Goal: Task Accomplishment & Management: Manage account settings

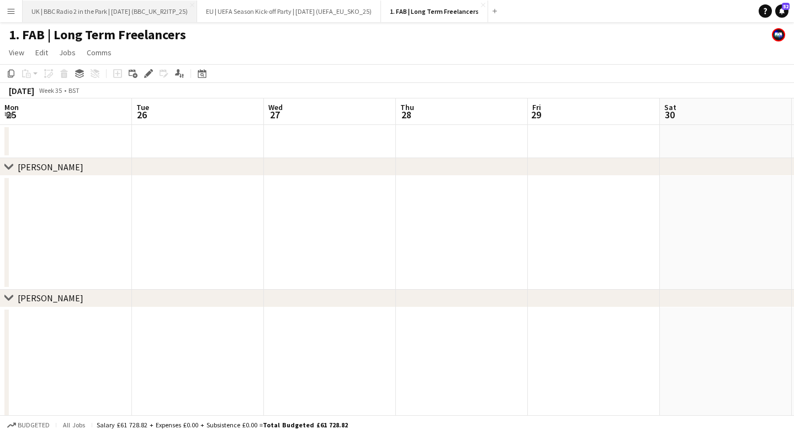
scroll to position [0, 501]
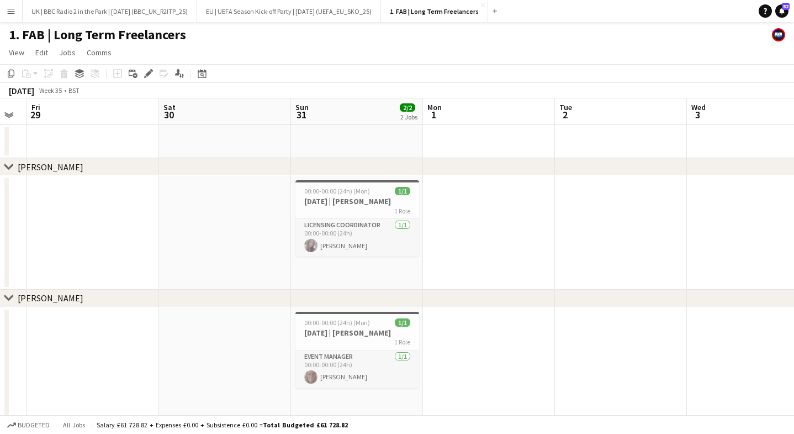
click at [9, 16] on button "Menu" at bounding box center [11, 11] width 22 height 22
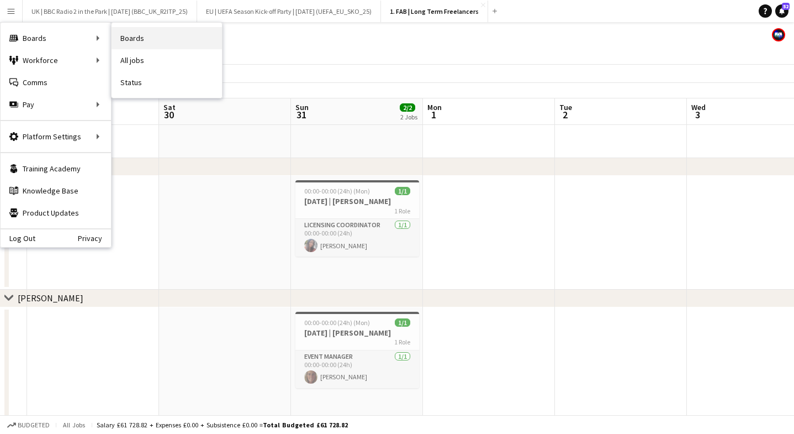
click at [166, 47] on link "Boards" at bounding box center [167, 38] width 110 height 22
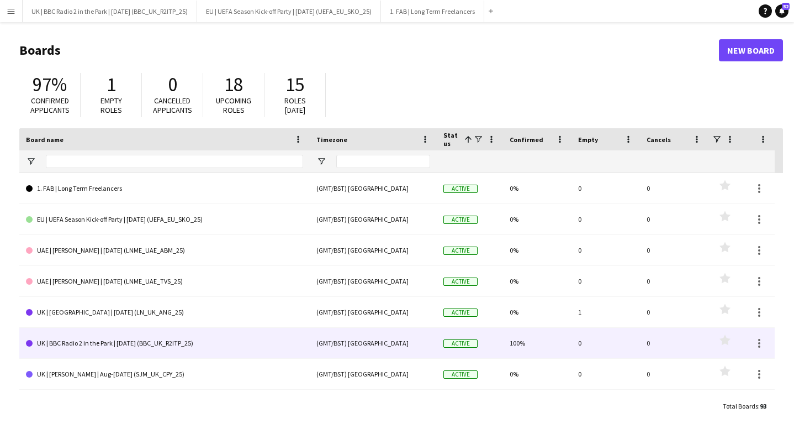
click at [138, 344] on link "UK | BBC Radio 2 in the Park | [DATE] (BBC_UK_R2ITP_25)" at bounding box center [164, 343] width 277 height 31
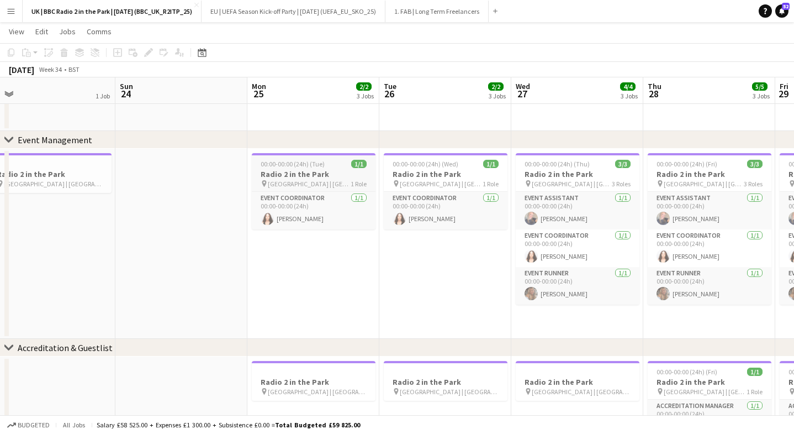
scroll to position [0, 287]
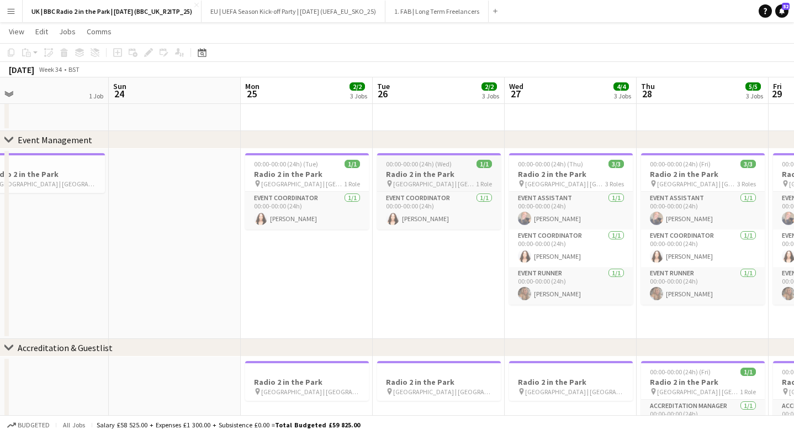
click at [407, 178] on h3 "Radio 2 in the Park" at bounding box center [439, 174] width 124 height 10
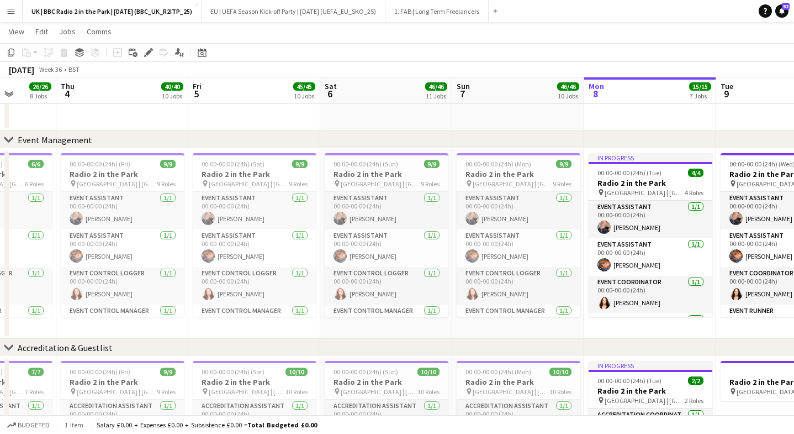
scroll to position [0, 355]
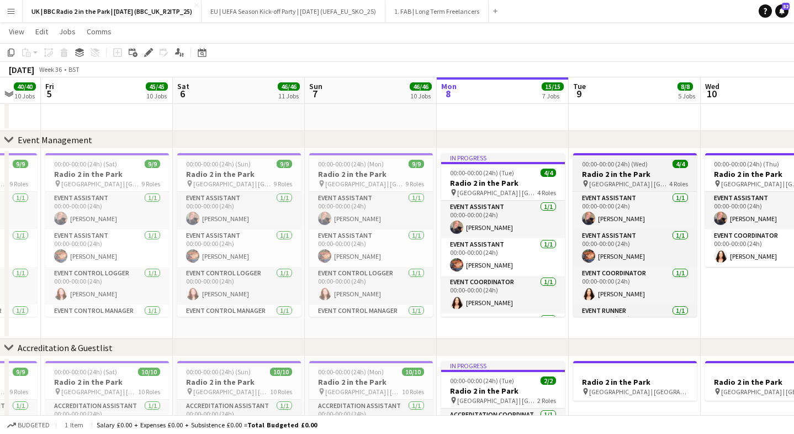
click at [617, 186] on span "[GEOGRAPHIC_DATA] | [GEOGRAPHIC_DATA], [GEOGRAPHIC_DATA]" at bounding box center [629, 184] width 80 height 8
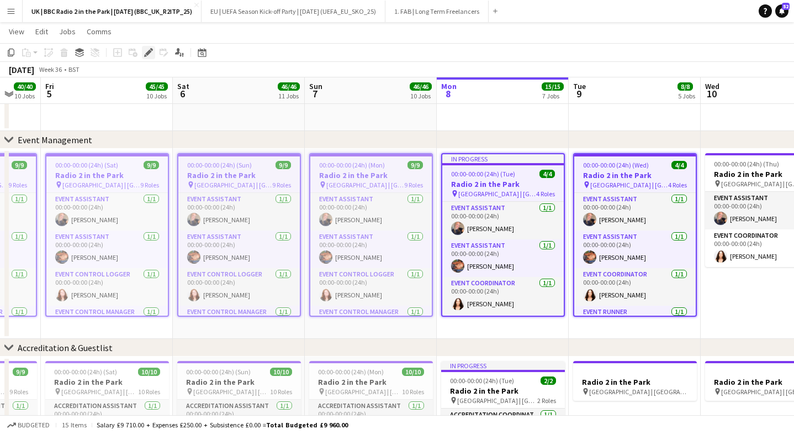
click at [148, 51] on icon at bounding box center [148, 53] width 6 height 6
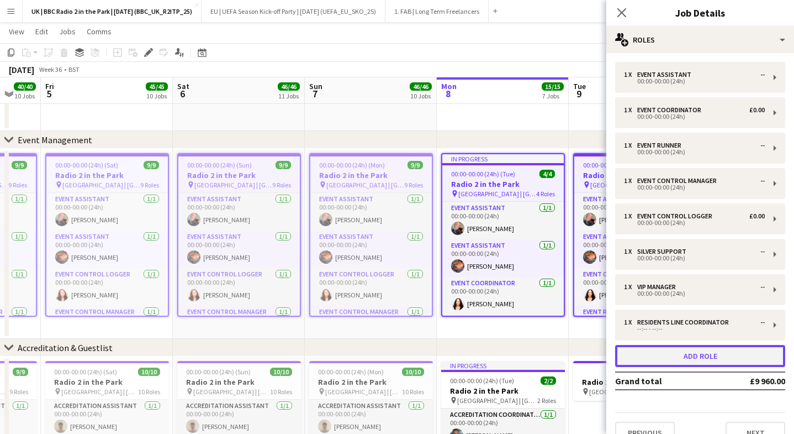
click at [677, 362] on button "Add role" at bounding box center [700, 356] width 170 height 22
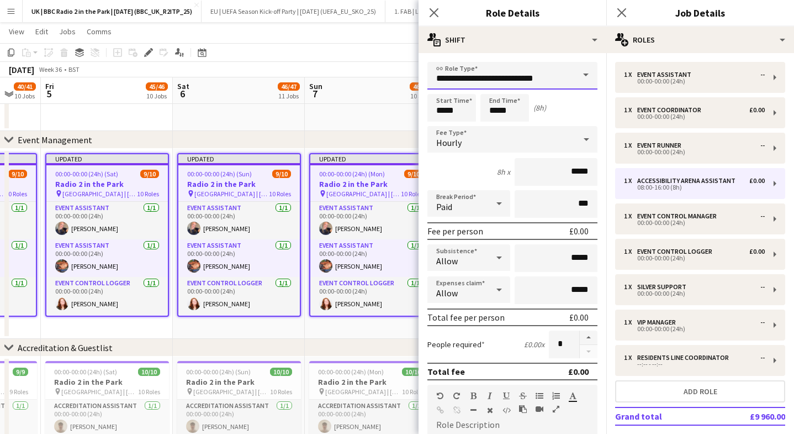
click at [461, 80] on input "**********" at bounding box center [513, 76] width 170 height 28
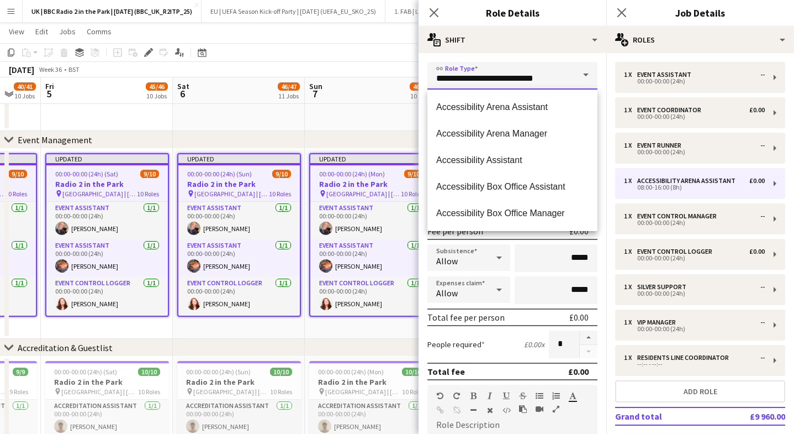
click at [461, 80] on input "**********" at bounding box center [513, 76] width 170 height 28
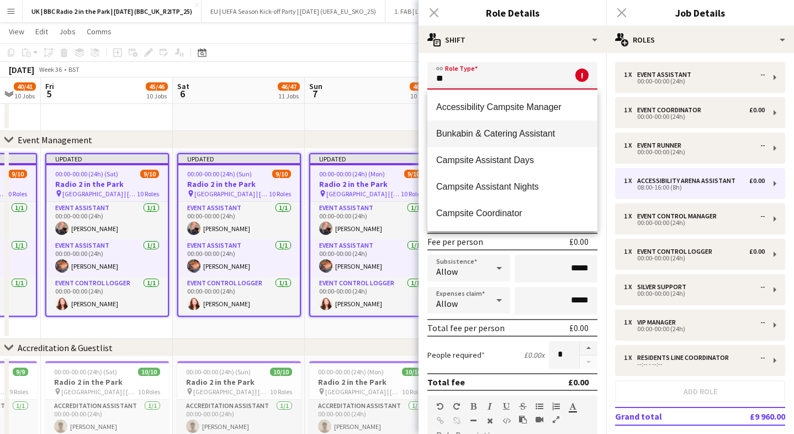
click at [468, 127] on mat-option "Bunkabin & Catering Assistant" at bounding box center [513, 133] width 170 height 27
type input "**********"
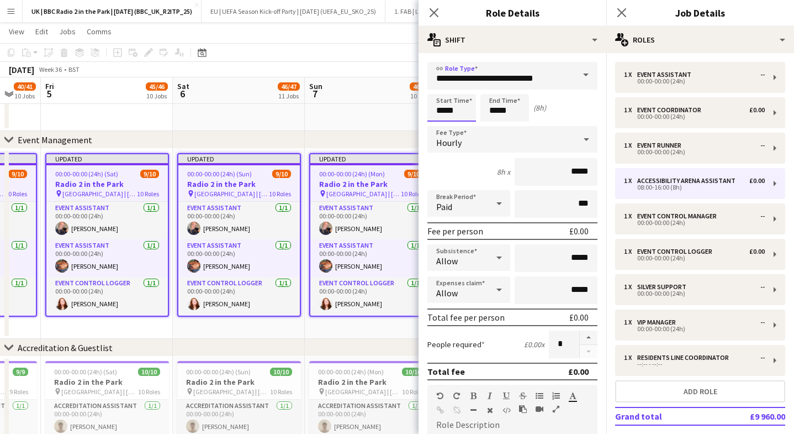
click at [456, 114] on input "*****" at bounding box center [452, 108] width 49 height 28
type input "*****"
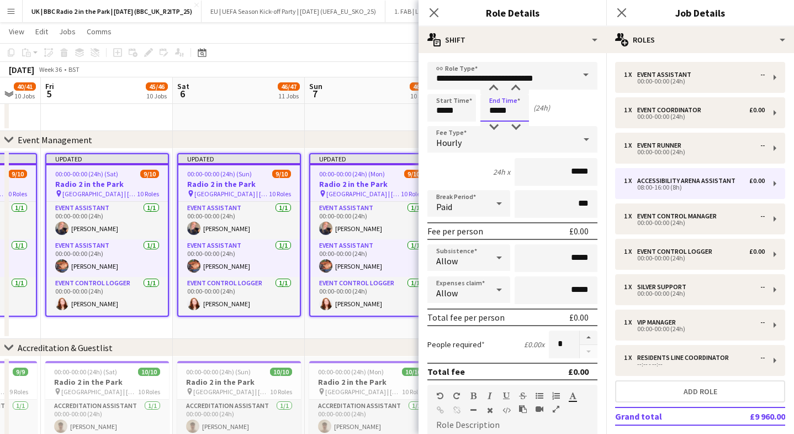
type input "*****"
click at [468, 141] on div "Hourly" at bounding box center [502, 139] width 148 height 27
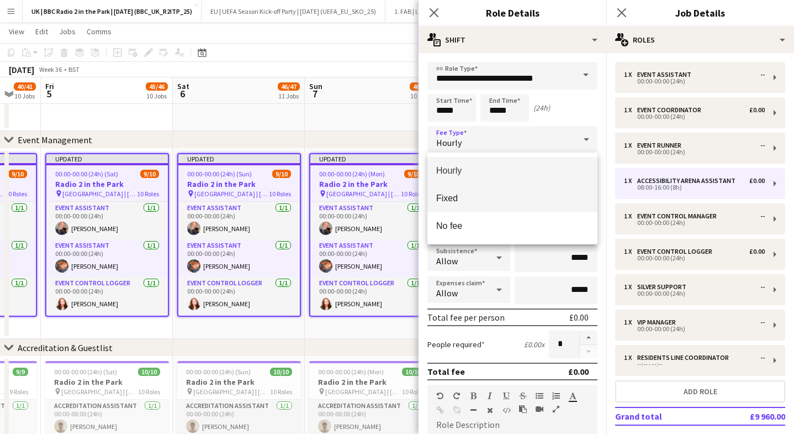
click at [460, 197] on span "Fixed" at bounding box center [512, 198] width 152 height 10
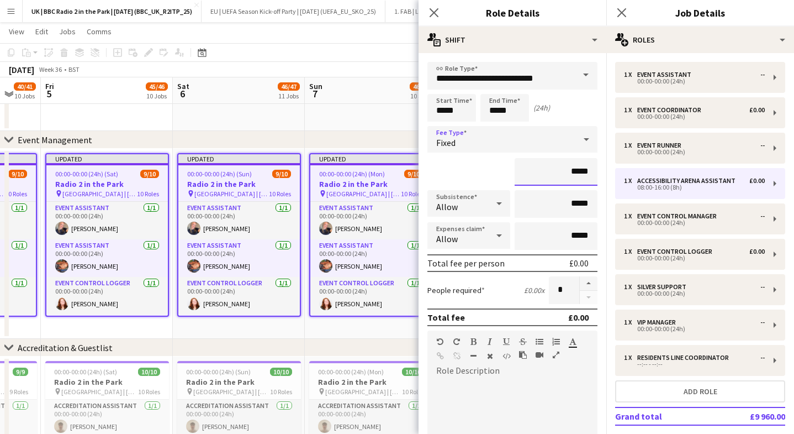
click at [587, 176] on input "*****" at bounding box center [556, 172] width 83 height 28
type input "****"
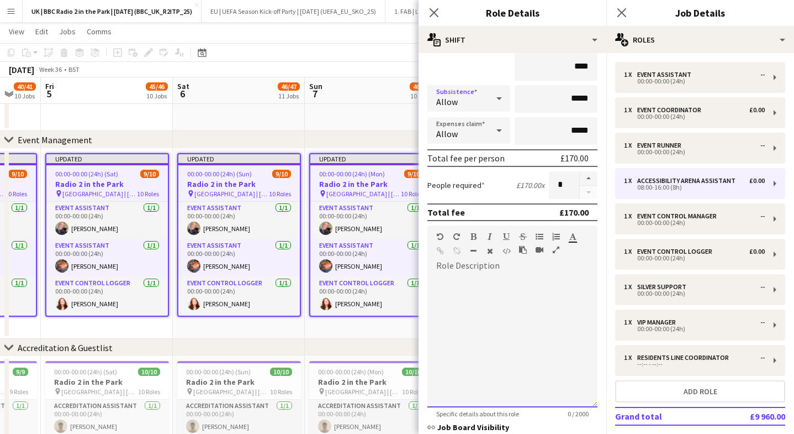
click at [497, 294] on div at bounding box center [513, 341] width 170 height 133
click at [503, 284] on div "**********" at bounding box center [513, 341] width 170 height 133
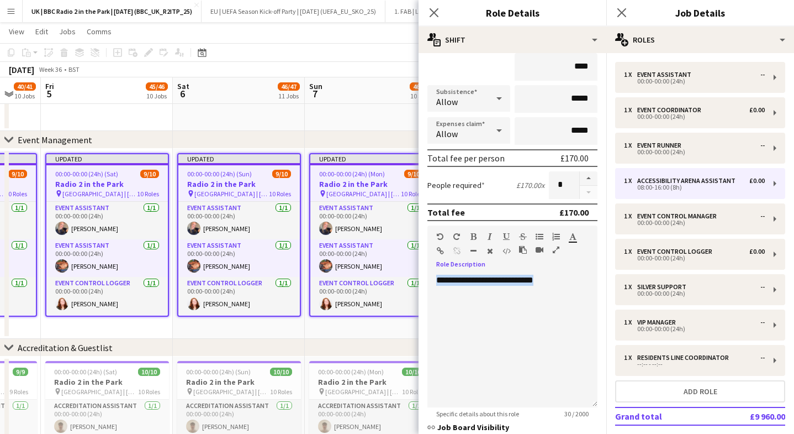
click at [472, 235] on icon "button" at bounding box center [474, 237] width 6 height 8
click at [507, 290] on div "**********" at bounding box center [513, 341] width 170 height 133
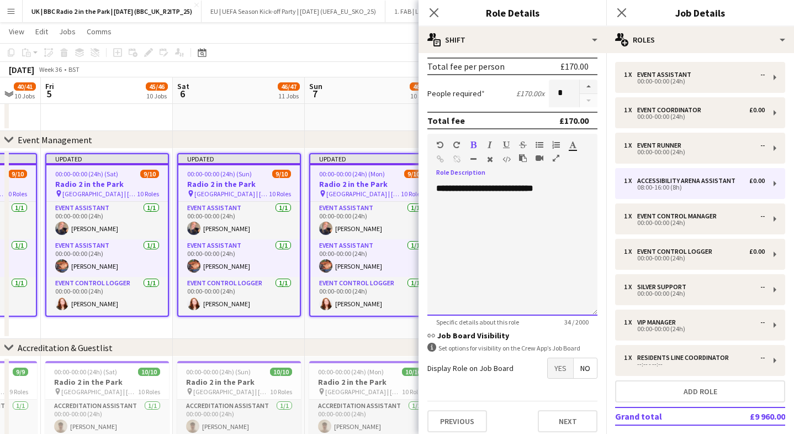
scroll to position [197, 0]
click at [556, 420] on button "Next" at bounding box center [568, 420] width 60 height 22
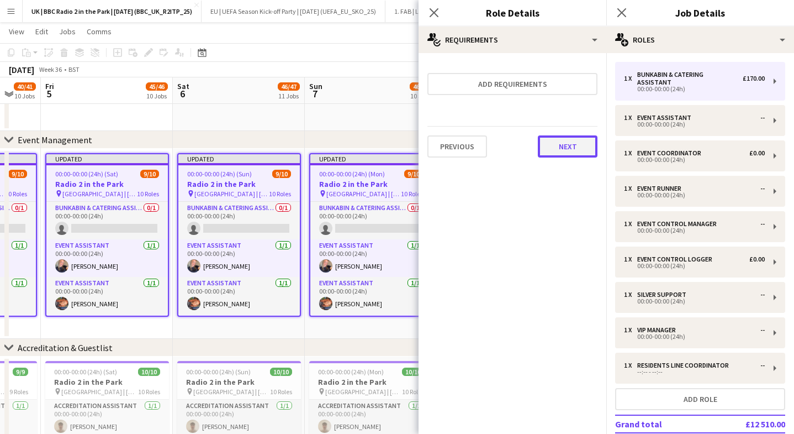
click at [556, 142] on button "Next" at bounding box center [568, 146] width 60 height 22
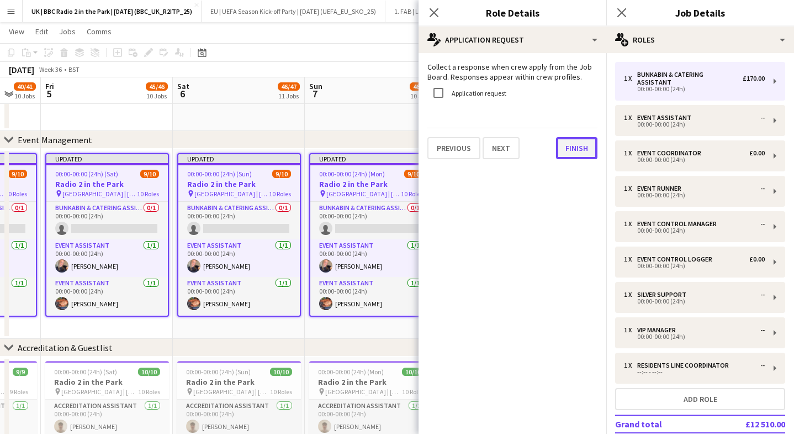
click at [567, 143] on button "Finish" at bounding box center [576, 148] width 41 height 22
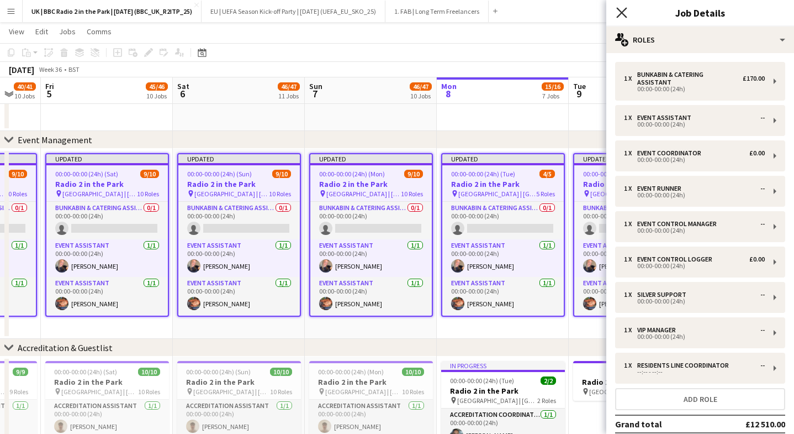
click at [623, 15] on icon "Close pop-in" at bounding box center [622, 12] width 10 height 10
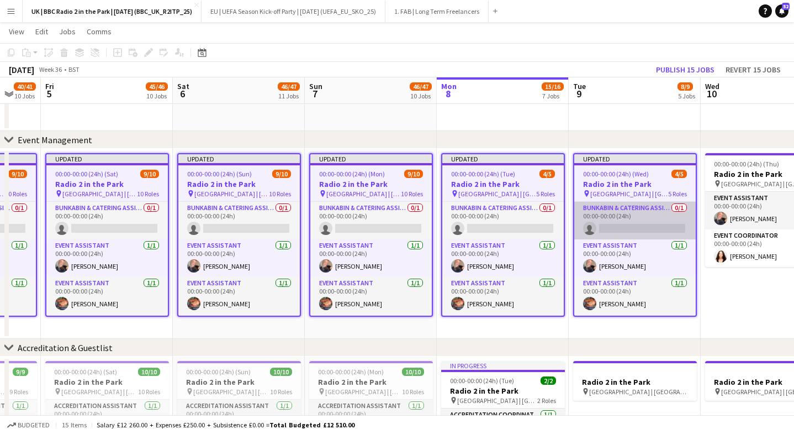
click at [610, 220] on app-card-role "Bunkabin & Catering Assistant 0/1 00:00-00:00 (24h) single-neutral-actions" at bounding box center [636, 221] width 122 height 38
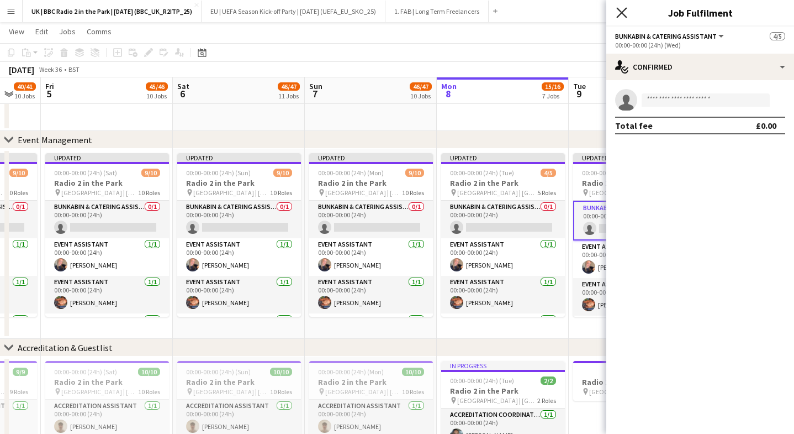
click at [618, 8] on icon at bounding box center [622, 12] width 10 height 10
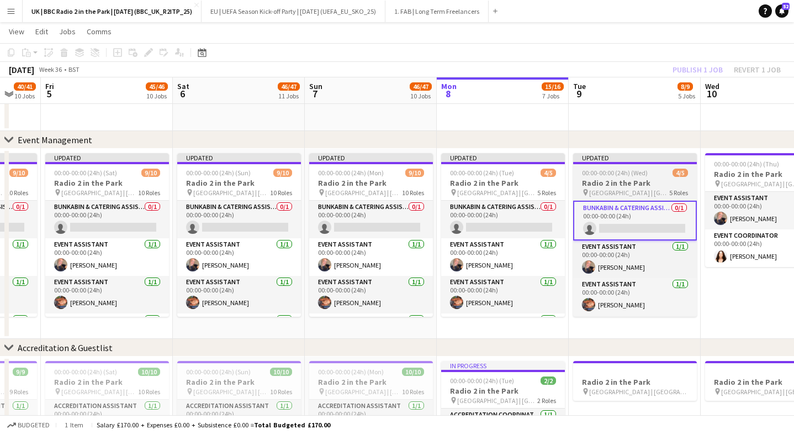
click at [618, 173] on span "00:00-00:00 (24h) (Wed)" at bounding box center [615, 173] width 66 height 8
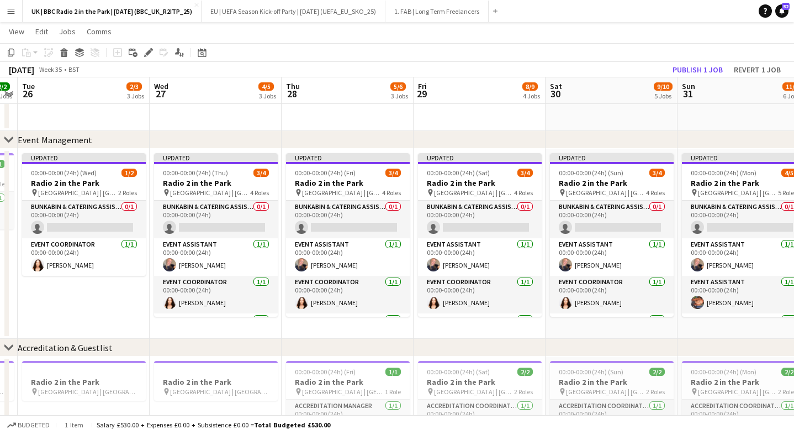
scroll to position [0, 236]
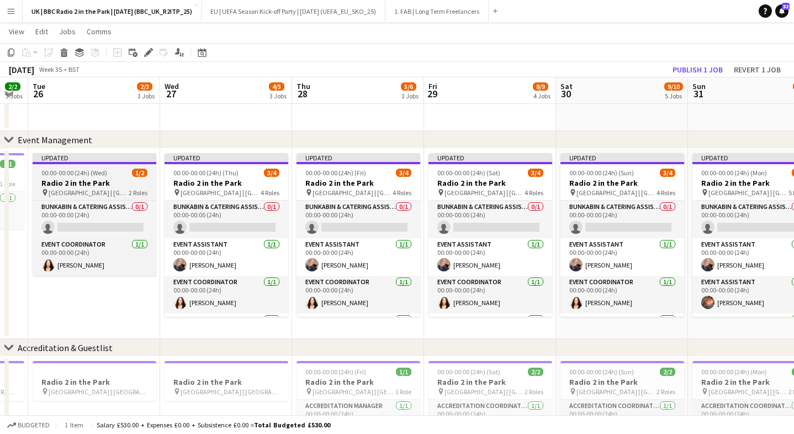
click at [98, 181] on h3 "Radio 2 in the Park" at bounding box center [95, 183] width 124 height 10
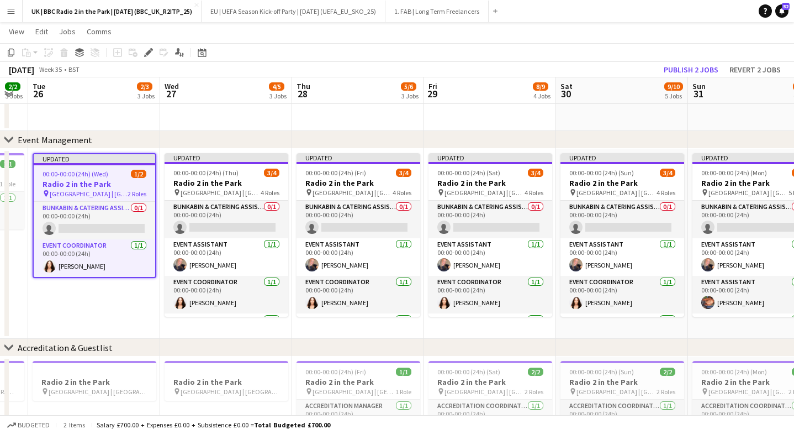
click at [99, 179] on h3 "Radio 2 in the Park" at bounding box center [95, 184] width 122 height 10
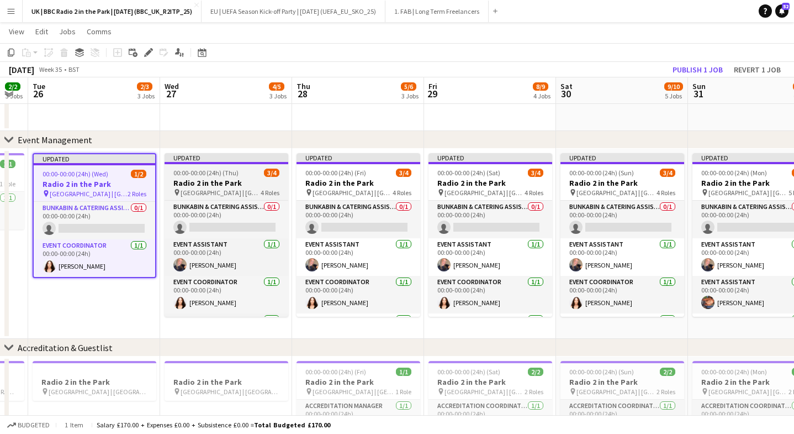
click at [235, 173] on span "00:00-00:00 (24h) (Thu)" at bounding box center [205, 173] width 65 height 8
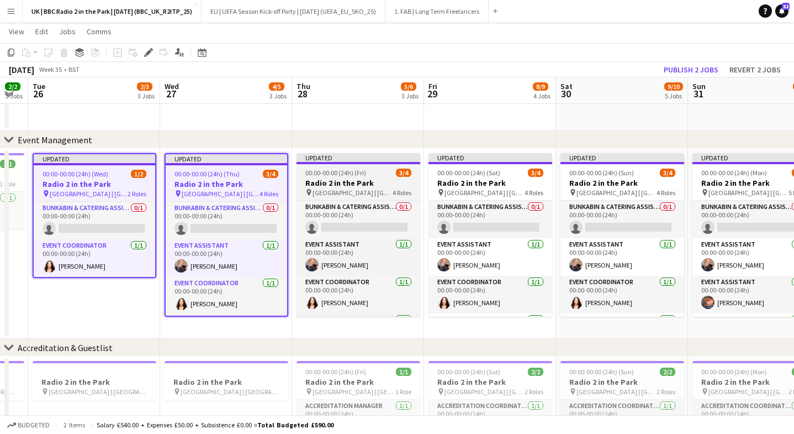
click at [351, 162] on div at bounding box center [359, 163] width 124 height 2
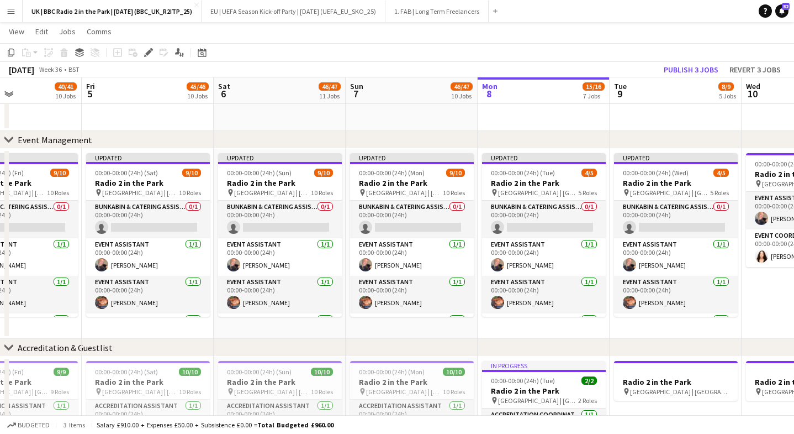
scroll to position [0, 519]
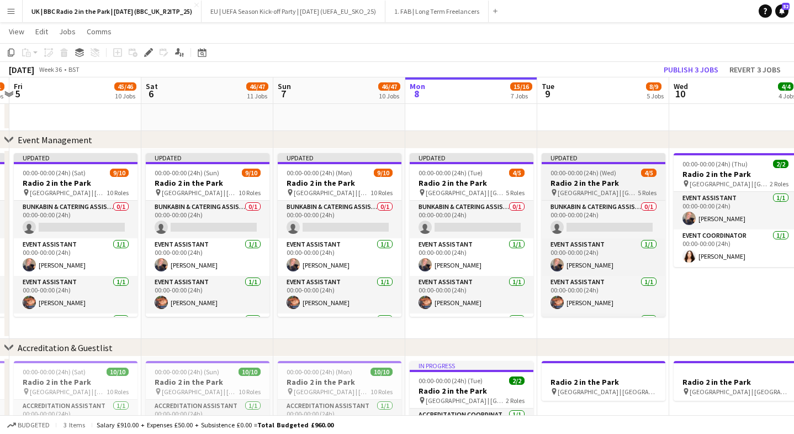
click at [582, 175] on span "00:00-00:00 (24h) (Wed)" at bounding box center [584, 173] width 66 height 8
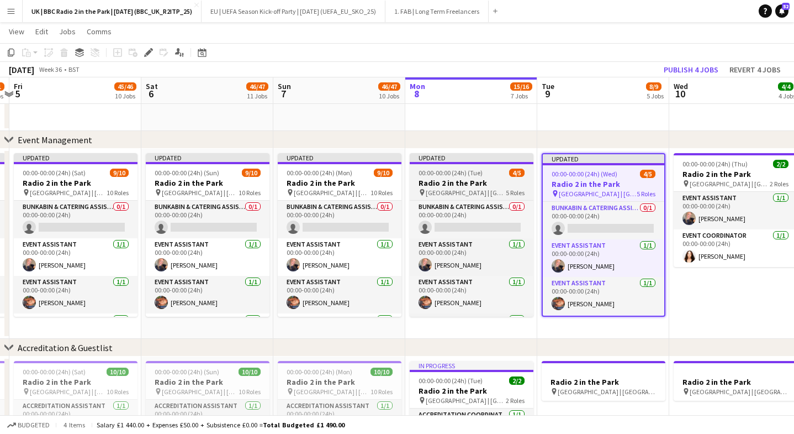
click at [507, 182] on h3 "Radio 2 in the Park" at bounding box center [472, 183] width 124 height 10
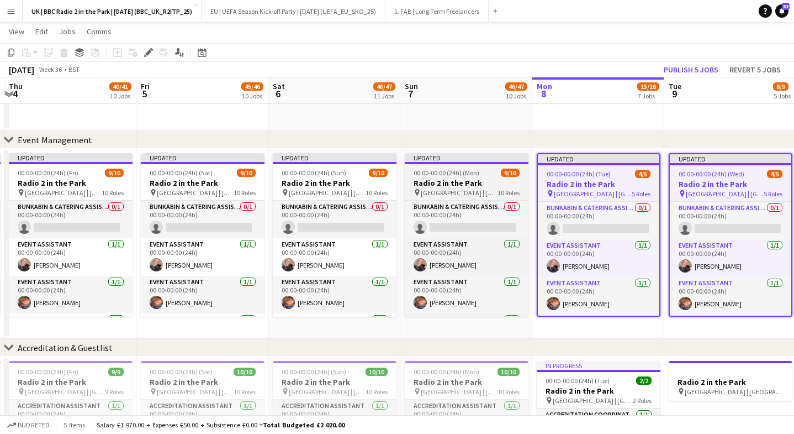
click at [481, 184] on h3 "Radio 2 in the Park" at bounding box center [467, 183] width 124 height 10
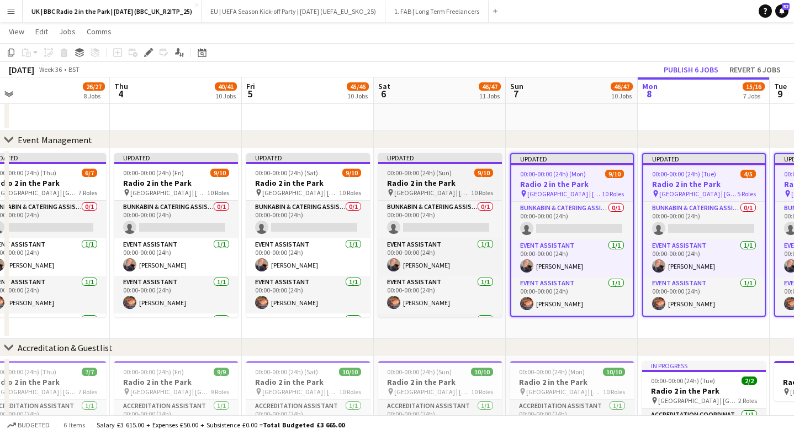
click at [449, 187] on h3 "Radio 2 in the Park" at bounding box center [440, 183] width 124 height 10
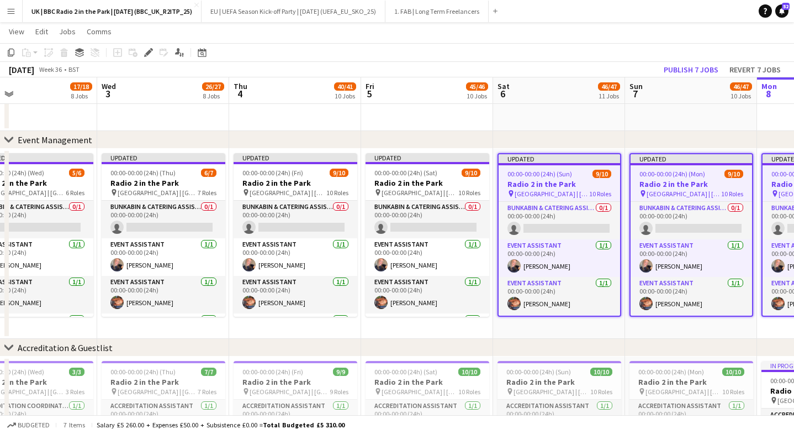
scroll to position [0, 284]
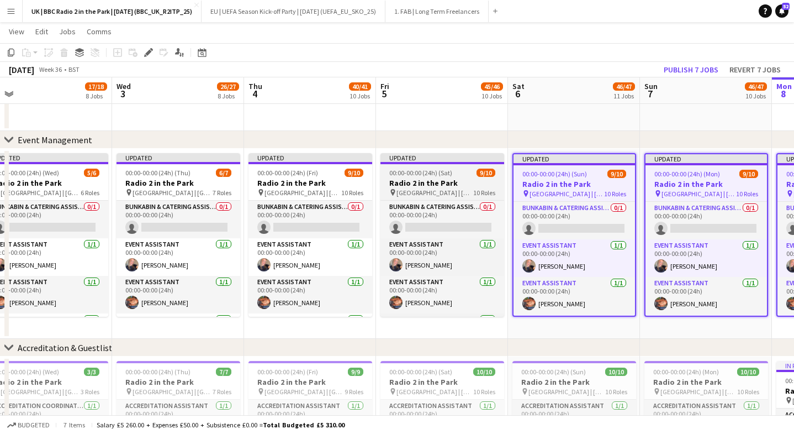
click at [438, 189] on span "[GEOGRAPHIC_DATA] | [GEOGRAPHIC_DATA], [GEOGRAPHIC_DATA]" at bounding box center [435, 192] width 77 height 8
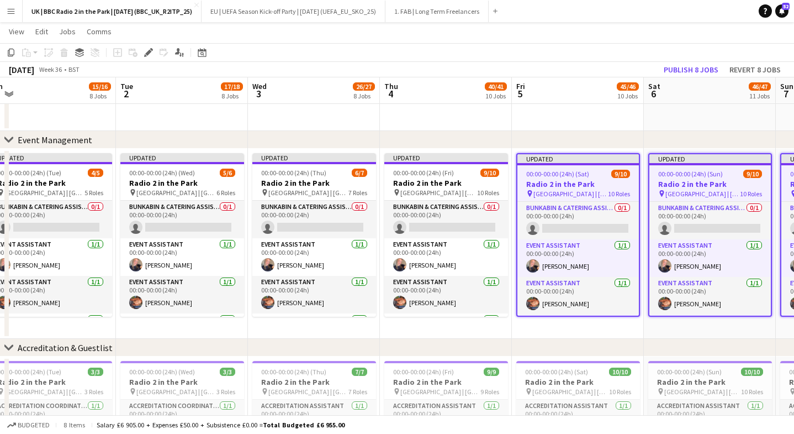
click at [438, 189] on span "[GEOGRAPHIC_DATA] | [GEOGRAPHIC_DATA], [GEOGRAPHIC_DATA]" at bounding box center [439, 192] width 77 height 8
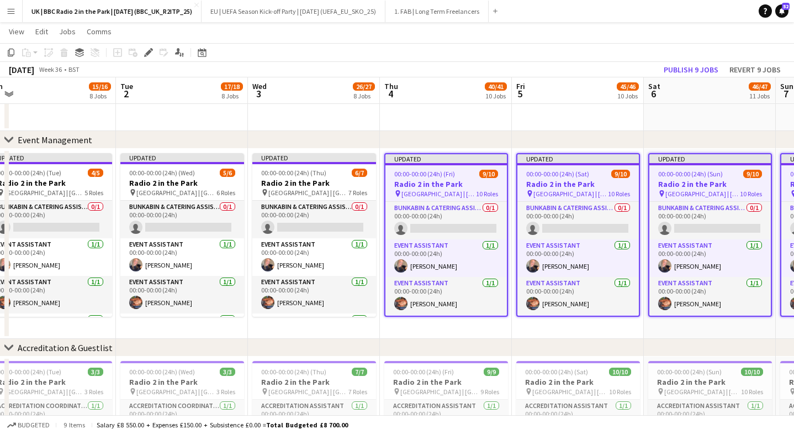
scroll to position [0, 229]
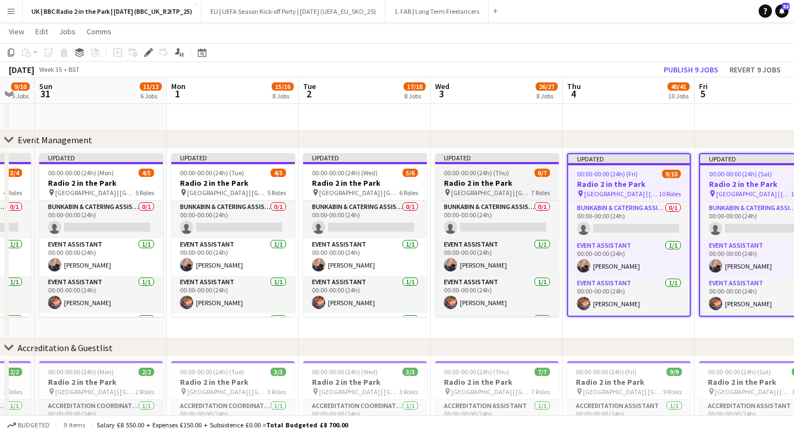
click at [442, 189] on div "pin [GEOGRAPHIC_DATA] | [GEOGRAPHIC_DATA], [GEOGRAPHIC_DATA] 7 Roles" at bounding box center [497, 192] width 124 height 9
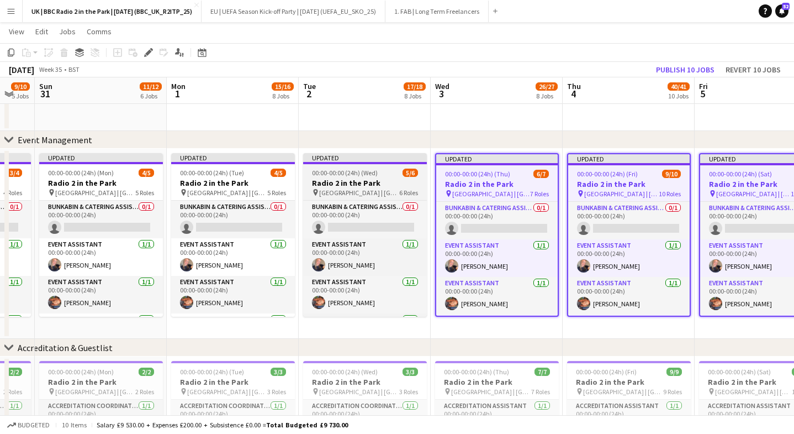
click at [365, 188] on span "[GEOGRAPHIC_DATA] | [GEOGRAPHIC_DATA], [GEOGRAPHIC_DATA]" at bounding box center [359, 192] width 80 height 8
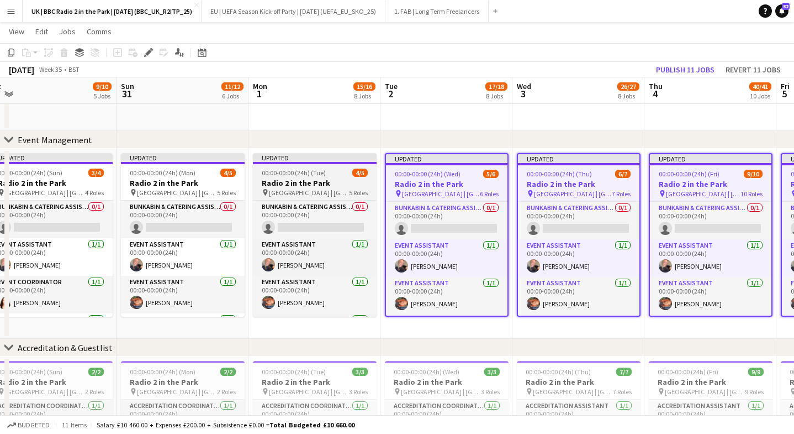
click at [314, 195] on span "[GEOGRAPHIC_DATA] | [GEOGRAPHIC_DATA], [GEOGRAPHIC_DATA]" at bounding box center [309, 192] width 80 height 8
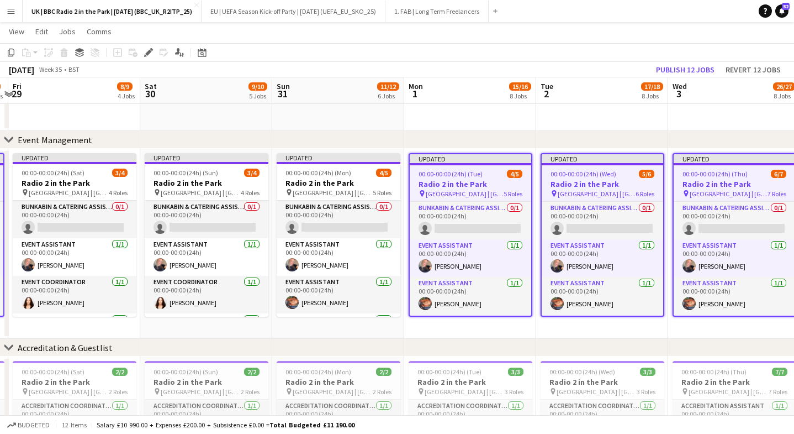
click at [314, 195] on span "[GEOGRAPHIC_DATA] | [GEOGRAPHIC_DATA], [GEOGRAPHIC_DATA]" at bounding box center [333, 192] width 80 height 8
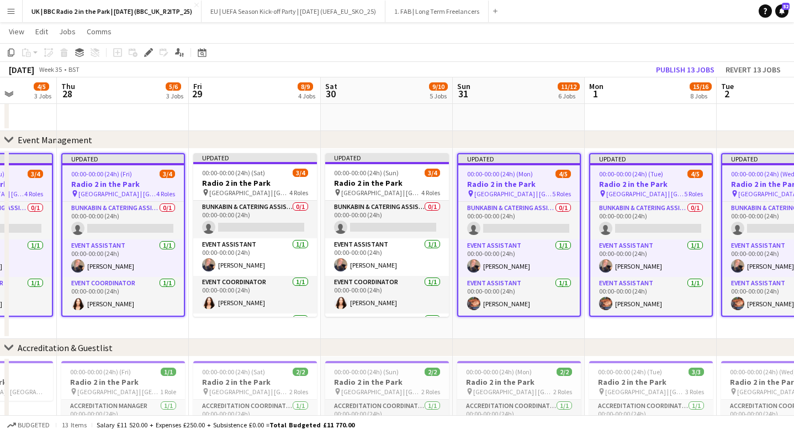
click at [321, 191] on div "00:00-00:00 (24h) (Tue) 1/1 Radio 2 in the Park pin [GEOGRAPHIC_DATA] | [GEOGRA…" at bounding box center [453, 244] width 1584 height 190
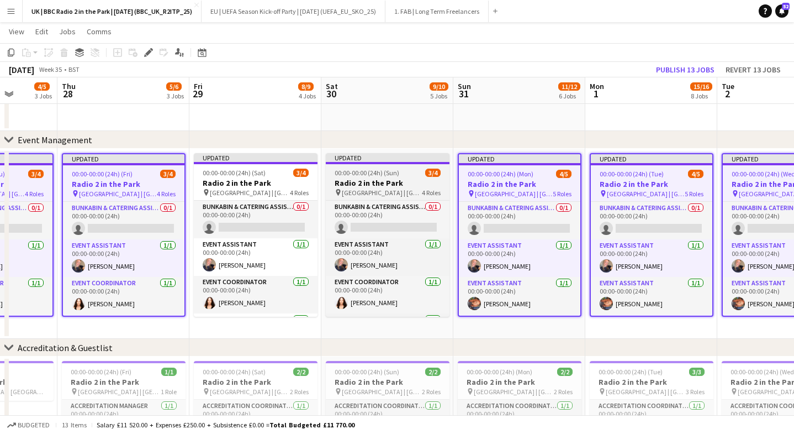
click at [371, 176] on span "00:00-00:00 (24h) (Sun)" at bounding box center [367, 173] width 65 height 8
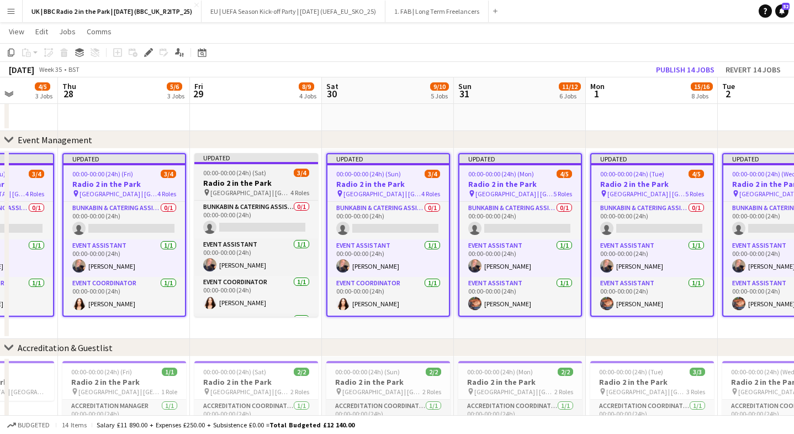
click at [260, 188] on span "[GEOGRAPHIC_DATA] | [GEOGRAPHIC_DATA], [GEOGRAPHIC_DATA]" at bounding box center [250, 192] width 80 height 8
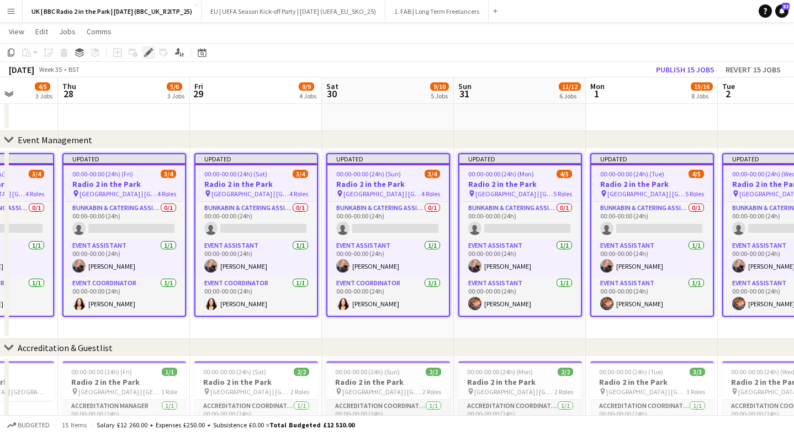
click at [152, 56] on icon "Edit" at bounding box center [148, 52] width 9 height 9
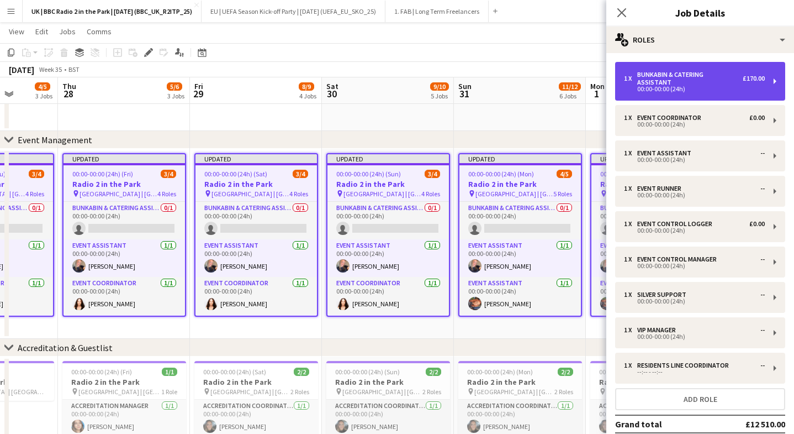
click at [657, 89] on div "1 x Bunkabin & Catering Assistant £170.00 00:00-00:00 (24h)" at bounding box center [700, 81] width 170 height 39
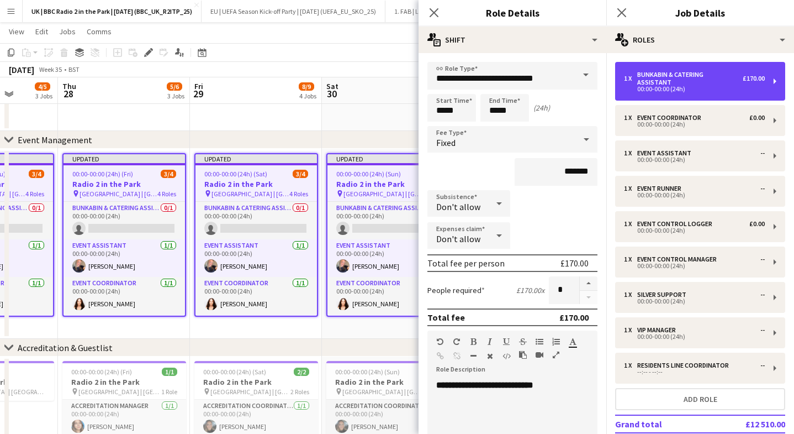
scroll to position [204, 0]
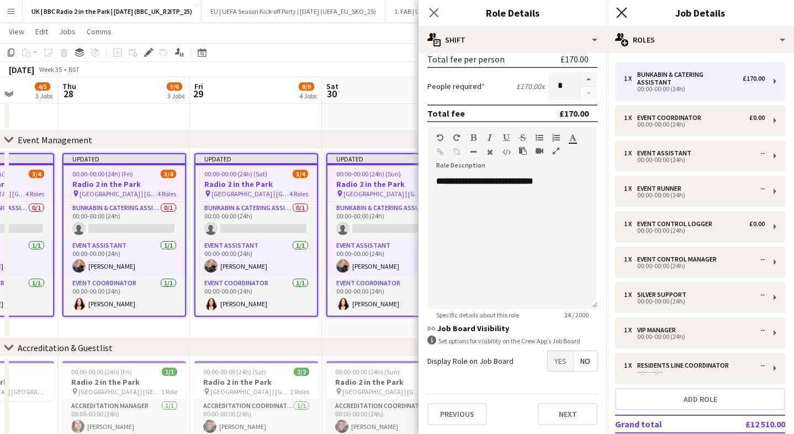
click at [620, 13] on icon "Close pop-in" at bounding box center [622, 12] width 10 height 10
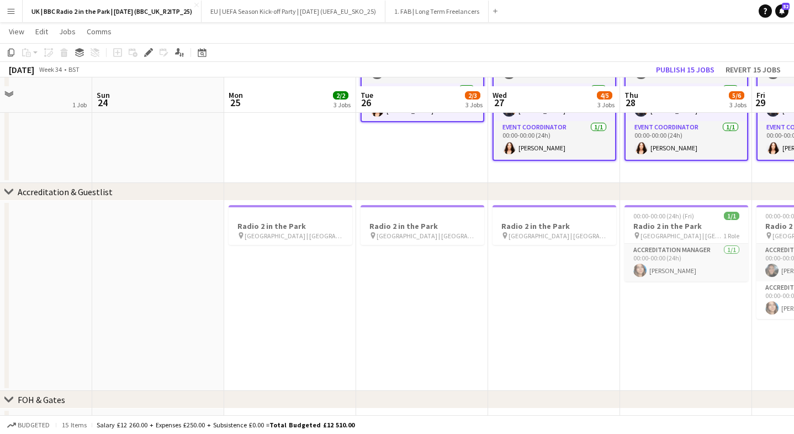
scroll to position [191, 0]
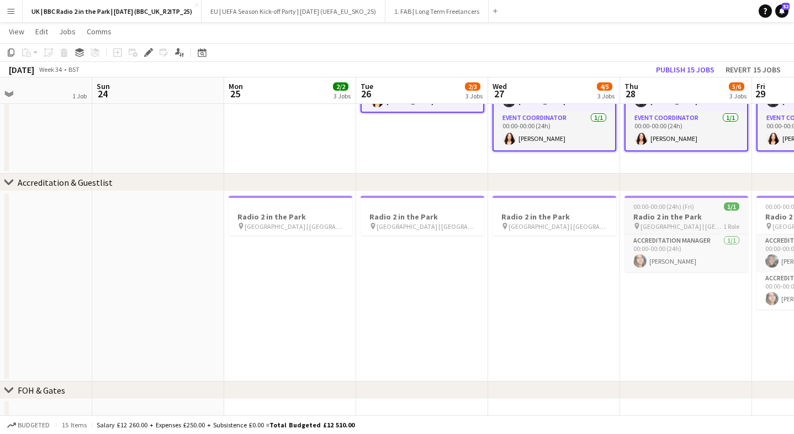
click at [669, 201] on app-job-card "00:00-00:00 (24h) (Fri) 1/1 Radio 2 in the Park pin [GEOGRAPHIC_DATA] | [GEOGRA…" at bounding box center [687, 234] width 124 height 76
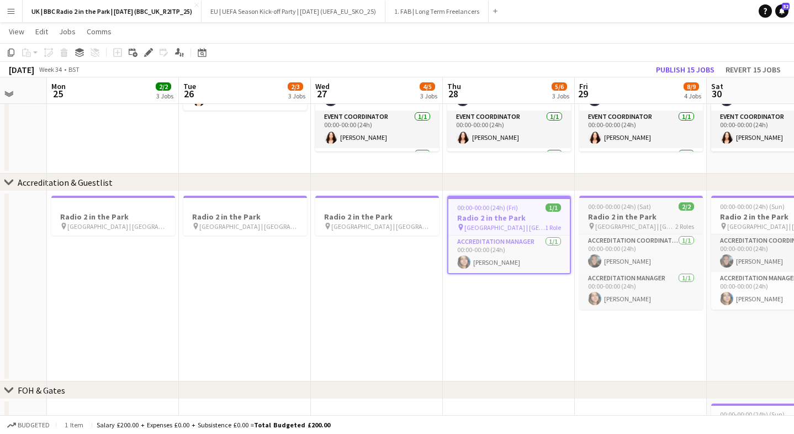
click at [605, 217] on h3 "Radio 2 in the Park" at bounding box center [642, 217] width 124 height 10
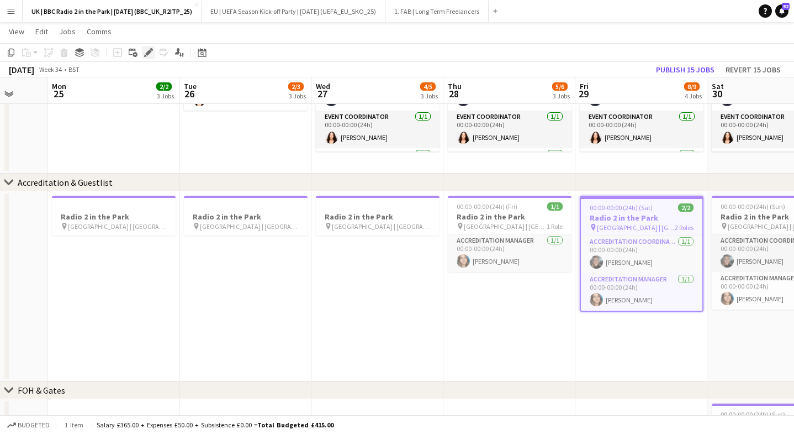
click at [149, 54] on icon "Edit" at bounding box center [148, 52] width 9 height 9
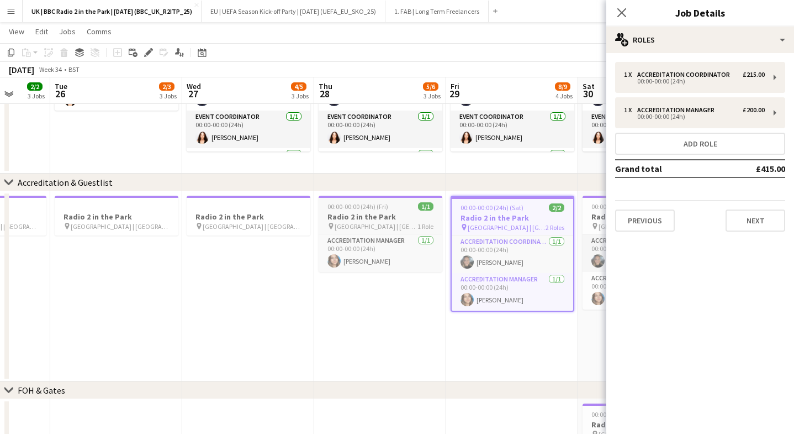
scroll to position [0, 494]
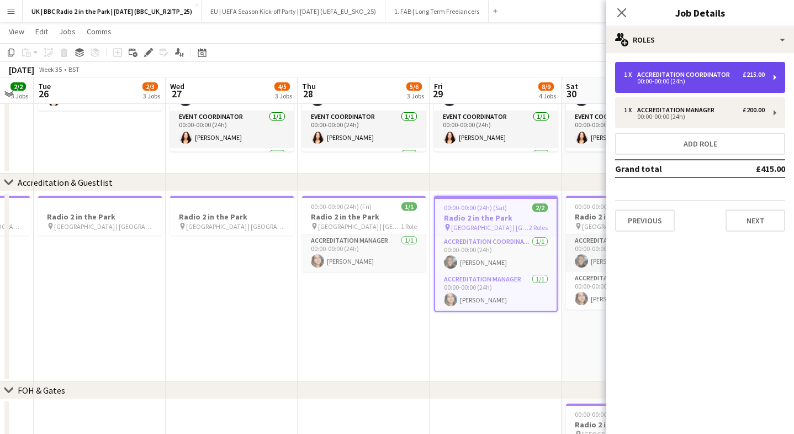
click at [663, 90] on div "1 x Accreditation Coordinator £215.00 00:00-00:00 (24h)" at bounding box center [700, 77] width 170 height 31
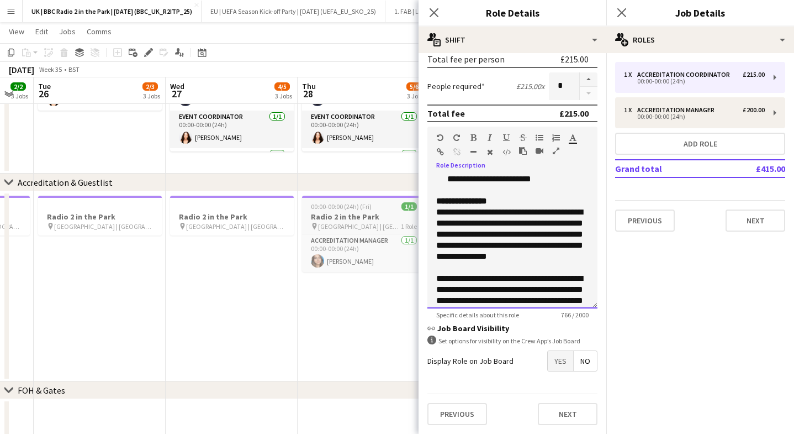
scroll to position [137, 0]
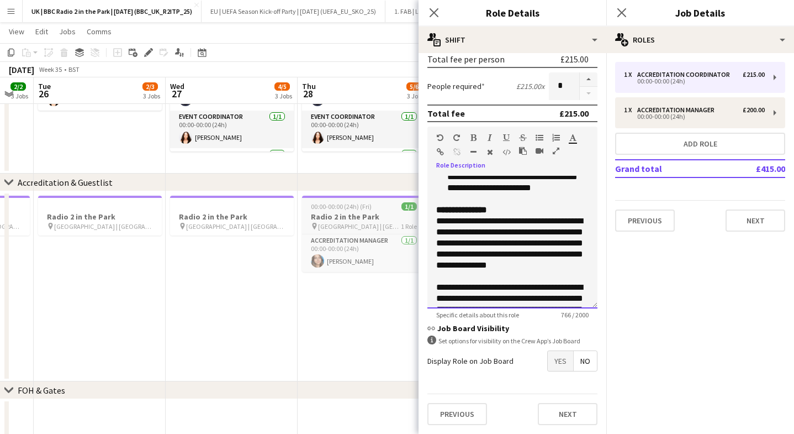
drag, startPoint x: 543, startPoint y: 292, endPoint x: 408, endPoint y: 214, distance: 156.0
copy div "**********"
click at [433, 18] on app-icon "Close pop-in" at bounding box center [435, 13] width 16 height 16
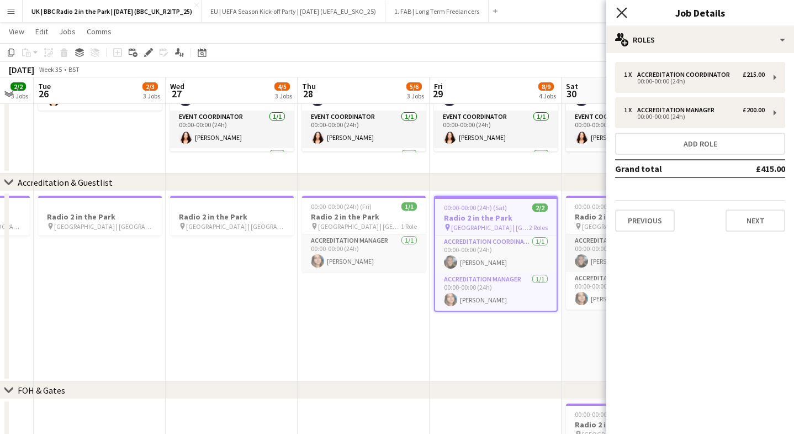
click at [627, 12] on icon "Close pop-in" at bounding box center [622, 12] width 10 height 10
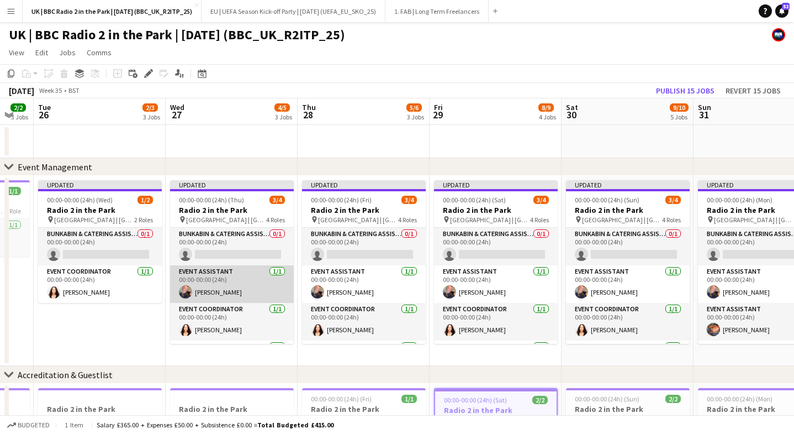
scroll to position [0, 291]
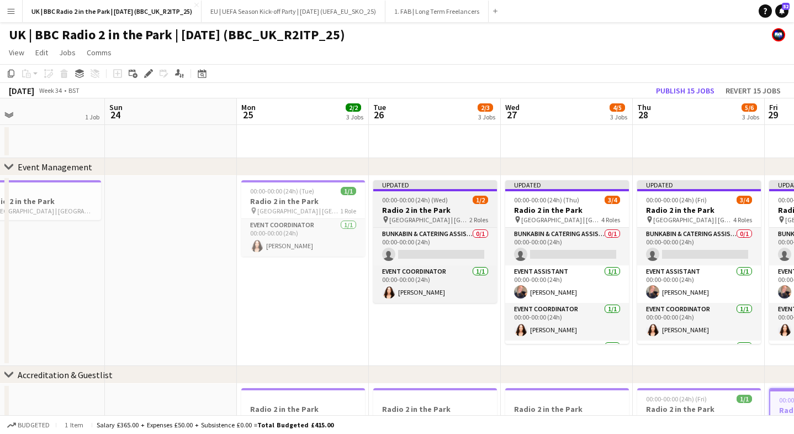
click at [403, 192] on app-job-card "Updated 00:00-00:00 (24h) (Wed) 1/2 Radio 2 in the Park pin [GEOGRAPHIC_DATA] |…" at bounding box center [435, 241] width 124 height 123
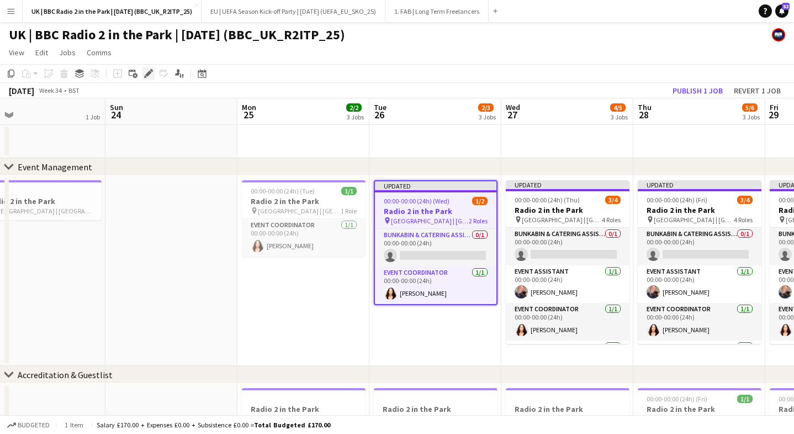
click at [150, 72] on icon at bounding box center [148, 74] width 6 height 6
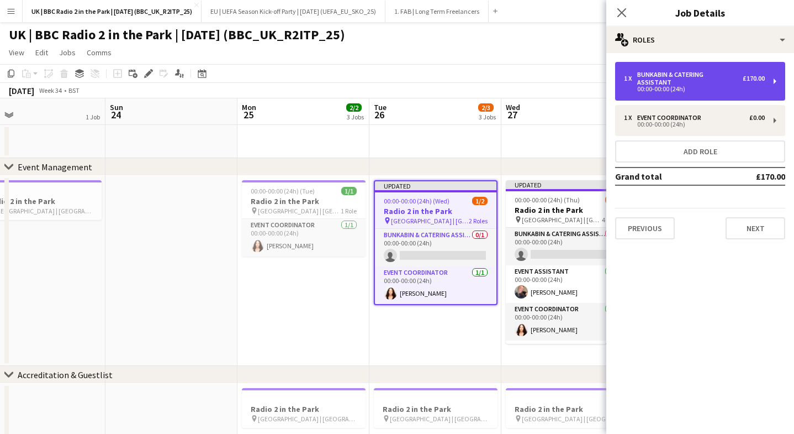
click at [667, 86] on div "00:00-00:00 (24h)" at bounding box center [694, 89] width 141 height 6
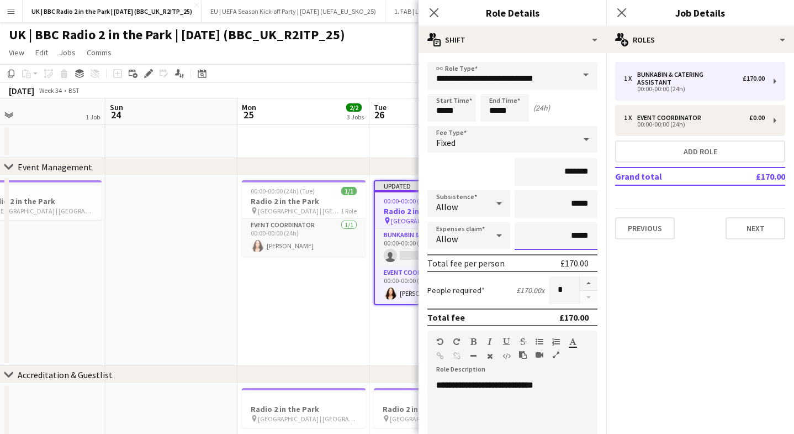
click at [571, 229] on input "*****" at bounding box center [556, 236] width 83 height 28
type input "***"
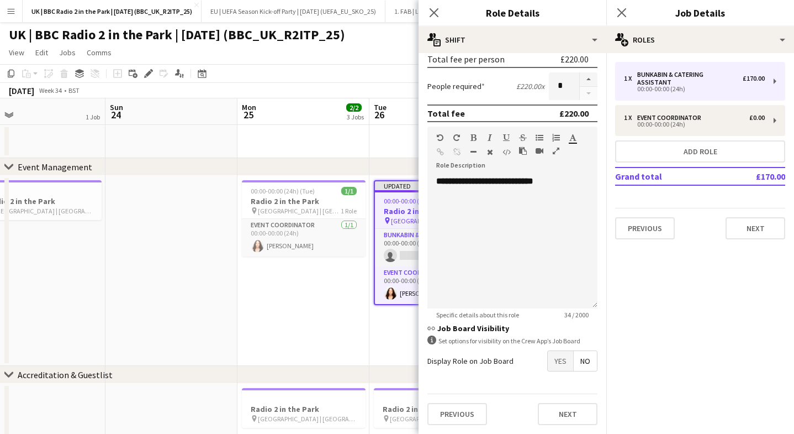
click at [486, 326] on h3 "link Job Board Visibility" at bounding box center [513, 328] width 170 height 10
click at [587, 201] on div at bounding box center [512, 203] width 152 height 11
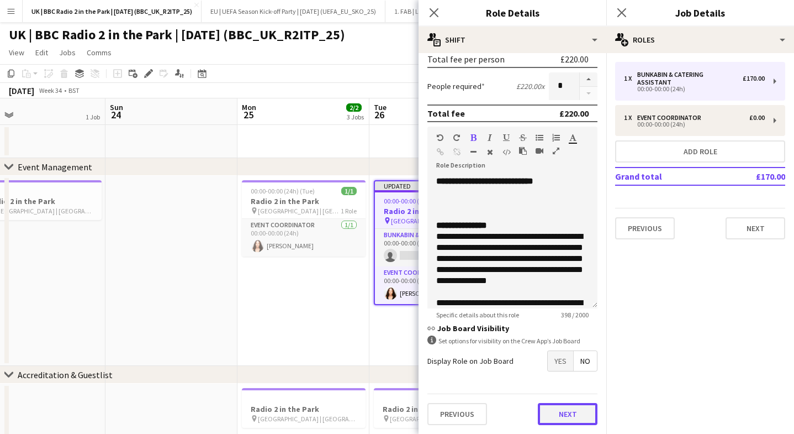
click at [570, 410] on button "Next" at bounding box center [568, 414] width 60 height 22
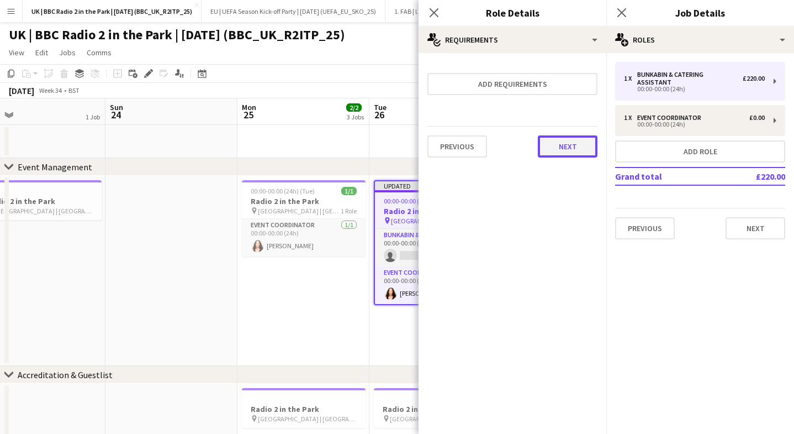
click at [564, 148] on button "Next" at bounding box center [568, 146] width 60 height 22
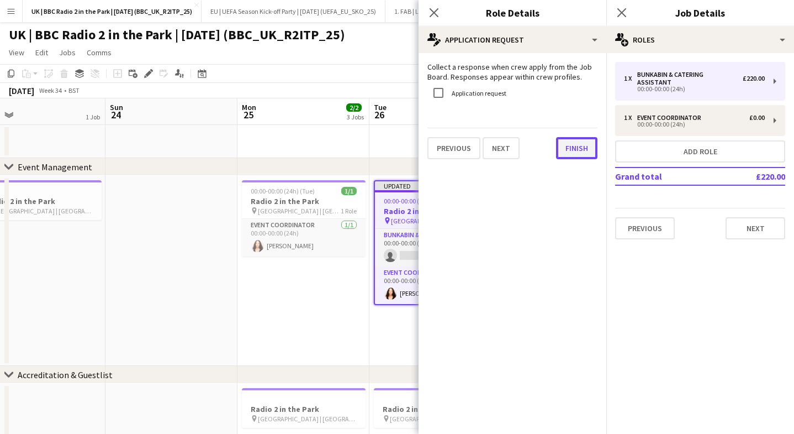
click at [575, 145] on button "Finish" at bounding box center [576, 148] width 41 height 22
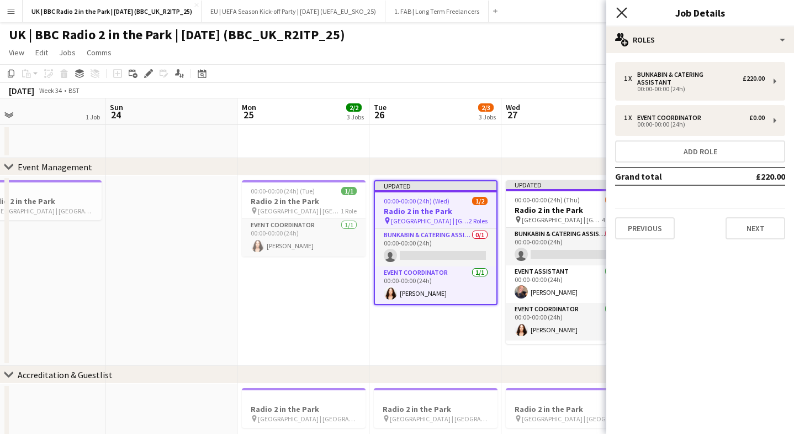
click at [619, 10] on icon at bounding box center [622, 12] width 10 height 10
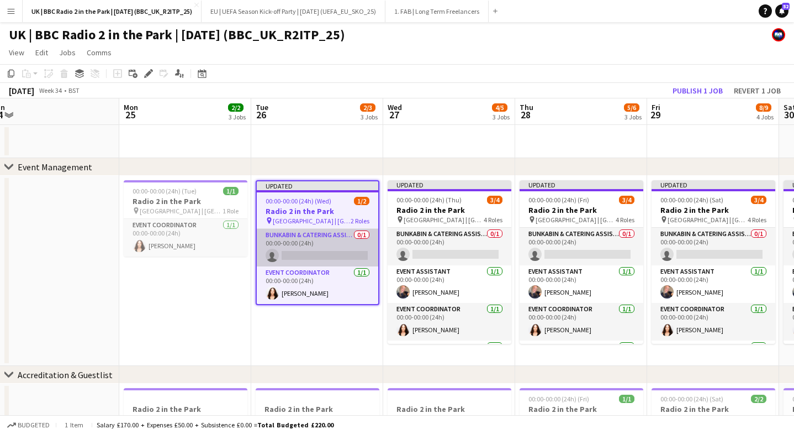
scroll to position [0, 483]
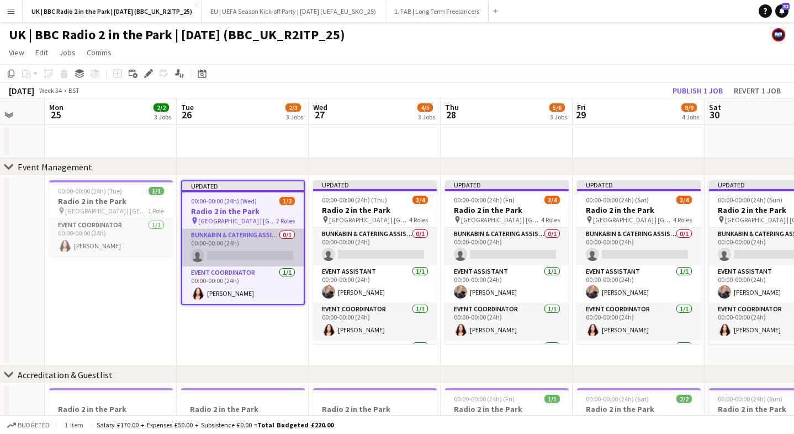
click at [219, 250] on app-card-role "Bunkabin & Catering Assistant 0/1 00:00-00:00 (24h) single-neutral-actions" at bounding box center [243, 248] width 122 height 38
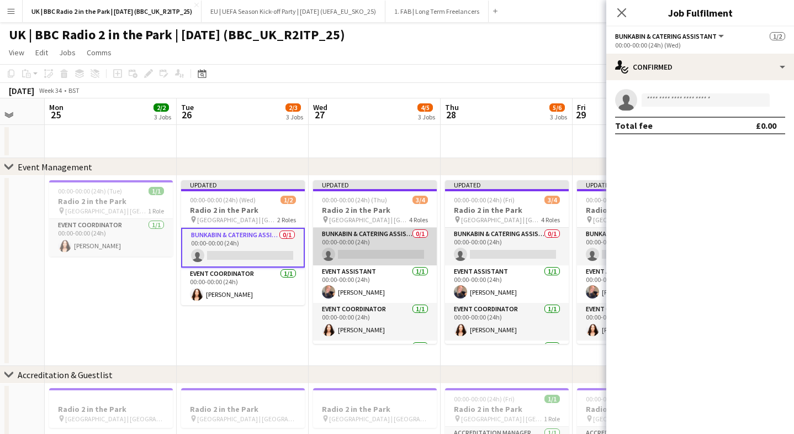
click at [351, 234] on app-card-role "Bunkabin & Catering Assistant 0/1 00:00-00:00 (24h) single-neutral-actions" at bounding box center [375, 247] width 124 height 38
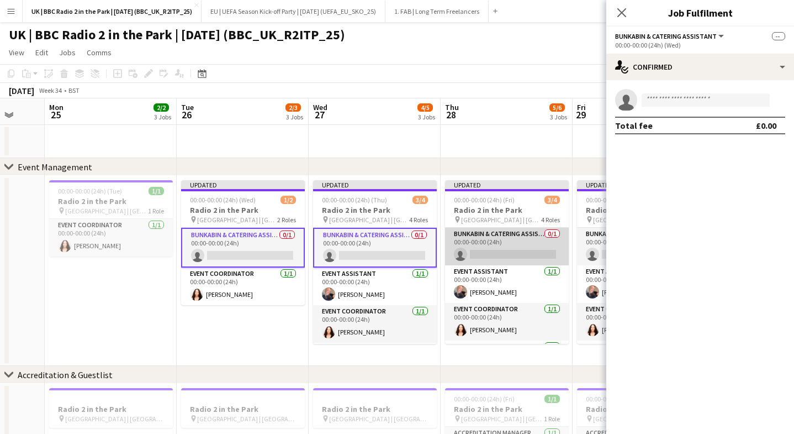
click at [477, 236] on app-card-role "Bunkabin & Catering Assistant 0/1 00:00-00:00 (24h) single-neutral-actions" at bounding box center [507, 247] width 124 height 38
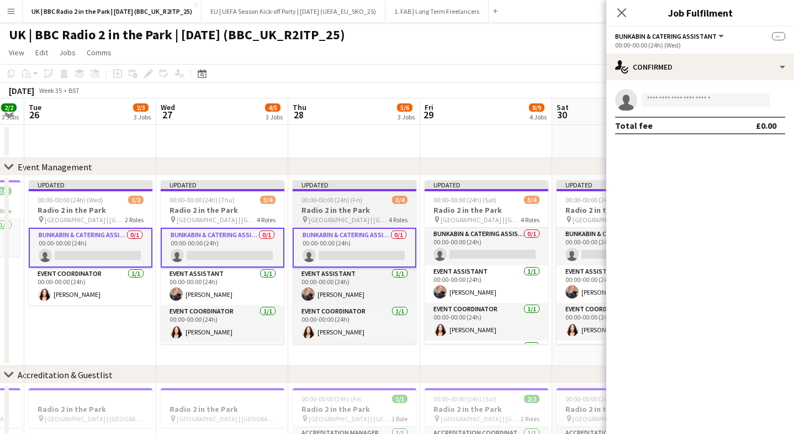
click at [477, 236] on app-card-role "Bunkabin & Catering Assistant 0/1 00:00-00:00 (24h) single-neutral-actions" at bounding box center [487, 247] width 124 height 38
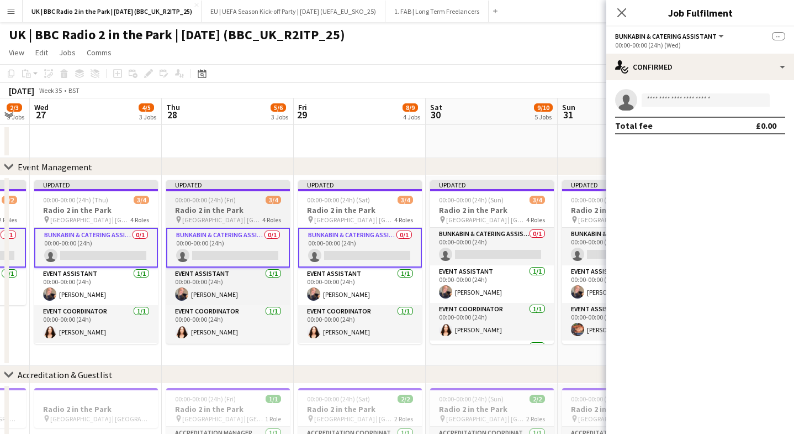
scroll to position [0, 441]
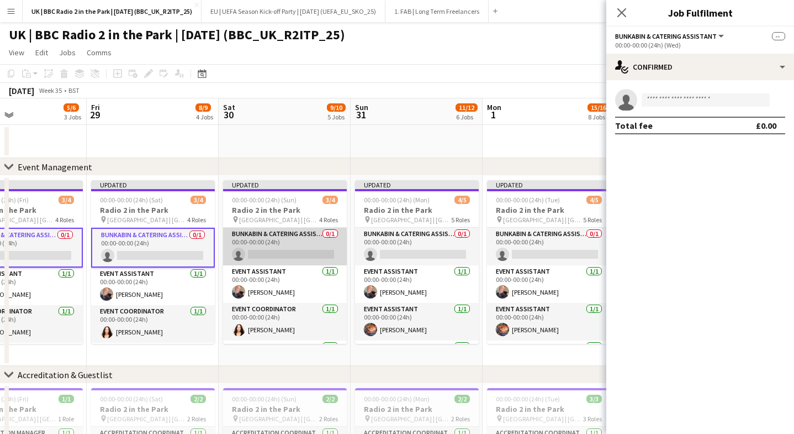
click at [293, 249] on app-card-role "Bunkabin & Catering Assistant 0/1 00:00-00:00 (24h) single-neutral-actions" at bounding box center [285, 247] width 124 height 38
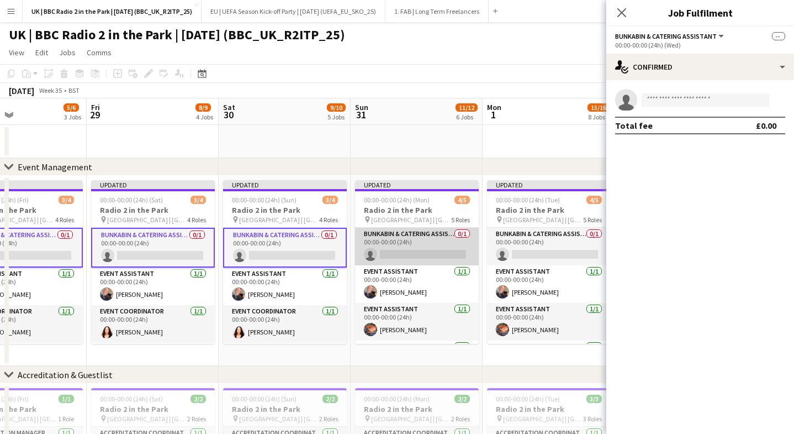
click at [412, 239] on app-card-role "Bunkabin & Catering Assistant 0/1 00:00-00:00 (24h) single-neutral-actions" at bounding box center [417, 247] width 124 height 38
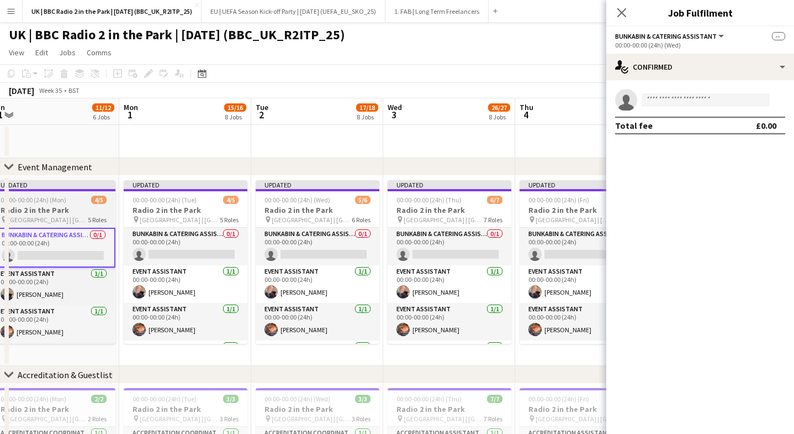
scroll to position [0, 340]
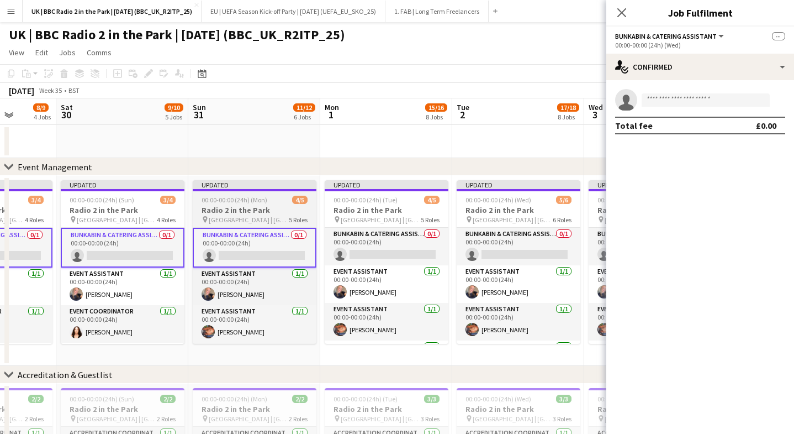
click at [412, 239] on app-card-role "Bunkabin & Catering Assistant 0/1 00:00-00:00 (24h) single-neutral-actions" at bounding box center [387, 247] width 124 height 38
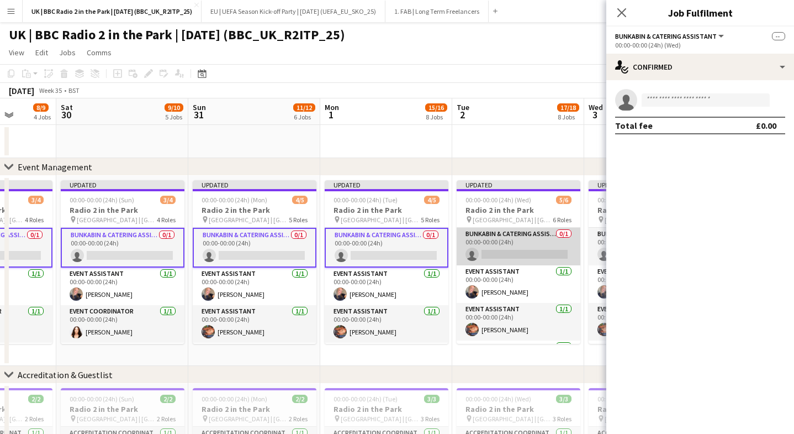
click at [499, 230] on app-card-role "Bunkabin & Catering Assistant 0/1 00:00-00:00 (24h) single-neutral-actions" at bounding box center [519, 247] width 124 height 38
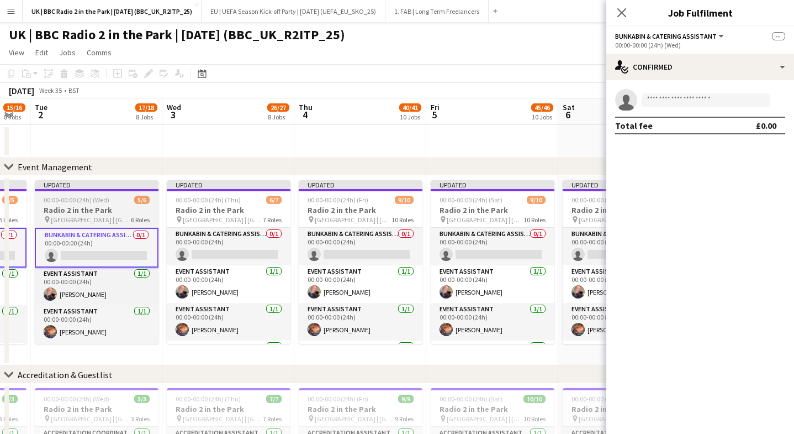
scroll to position [0, 367]
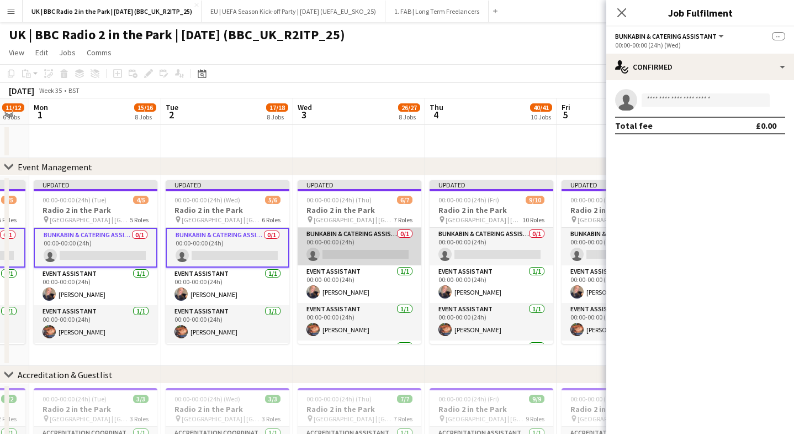
click at [356, 248] on app-card-role "Bunkabin & Catering Assistant 0/1 00:00-00:00 (24h) single-neutral-actions" at bounding box center [360, 247] width 124 height 38
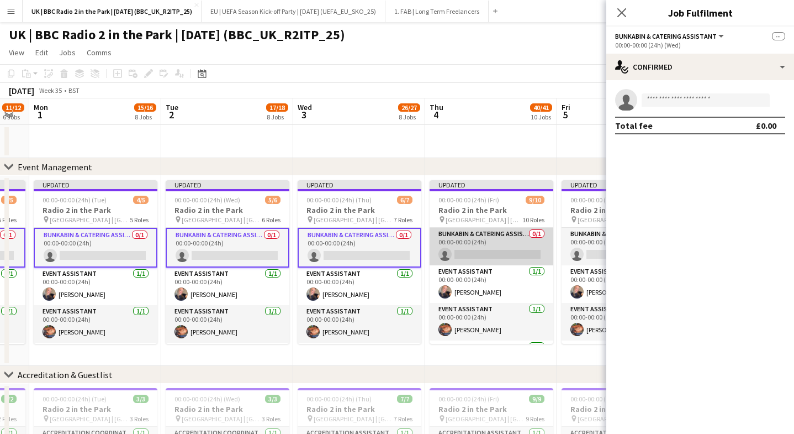
click at [471, 241] on app-card-role "Bunkabin & Catering Assistant 0/1 00:00-00:00 (24h) single-neutral-actions" at bounding box center [492, 247] width 124 height 38
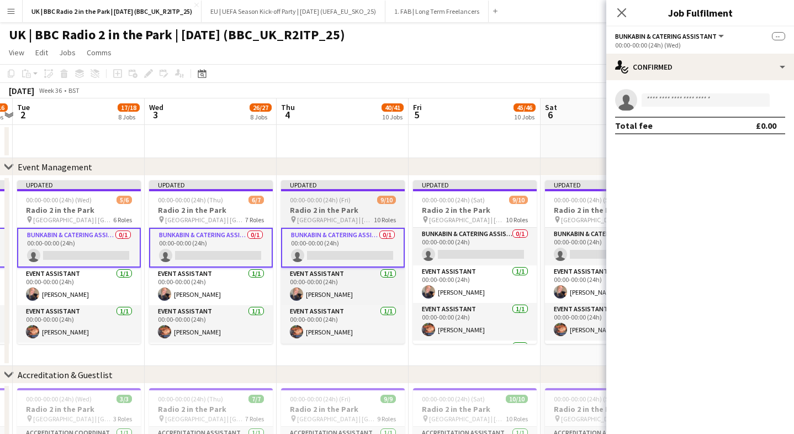
click at [471, 241] on app-card-role "Bunkabin & Catering Assistant 0/1 00:00-00:00 (24h) single-neutral-actions" at bounding box center [475, 247] width 124 height 38
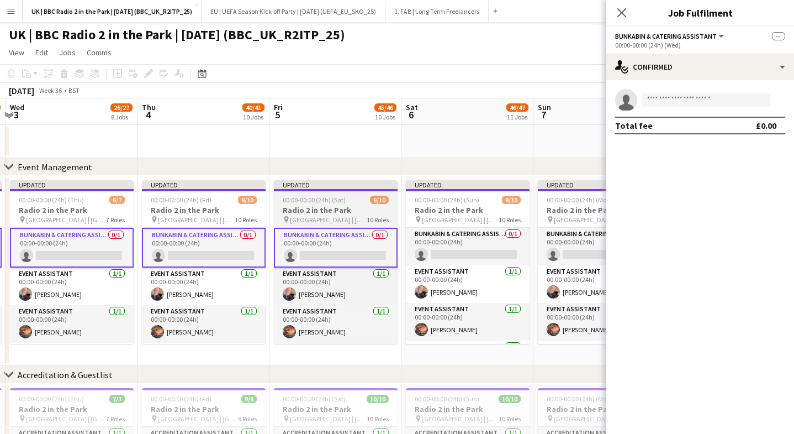
click at [471, 241] on app-card-role "Bunkabin & Catering Assistant 0/1 00:00-00:00 (24h) single-neutral-actions" at bounding box center [468, 247] width 124 height 38
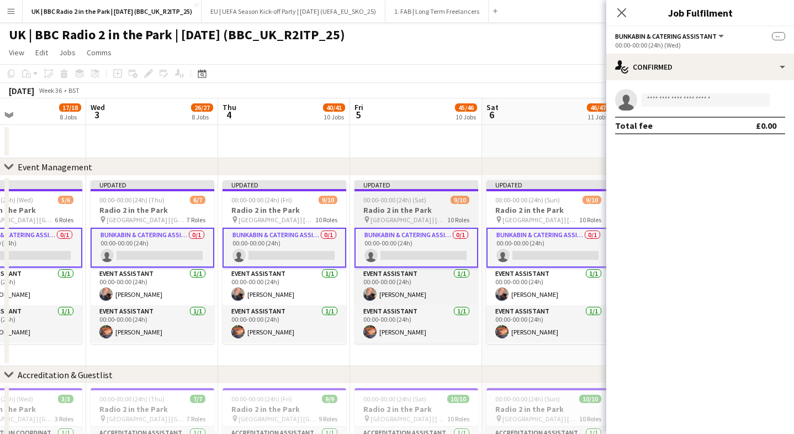
click at [619, 241] on app-card-role "Bunkabin & Catering Assistant 0/1 00:00-00:00 (24h) single-neutral-actions" at bounding box center [681, 247] width 124 height 38
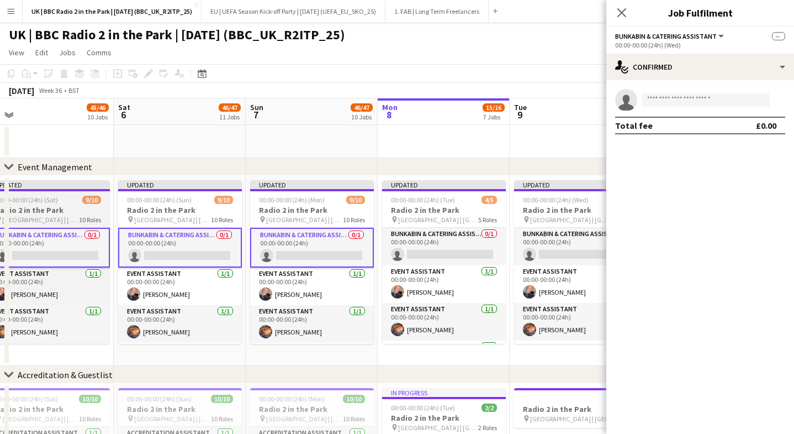
click at [471, 241] on app-card-role "Bunkabin & Catering Assistant 0/1 00:00-00:00 (24h) single-neutral-actions" at bounding box center [444, 247] width 124 height 38
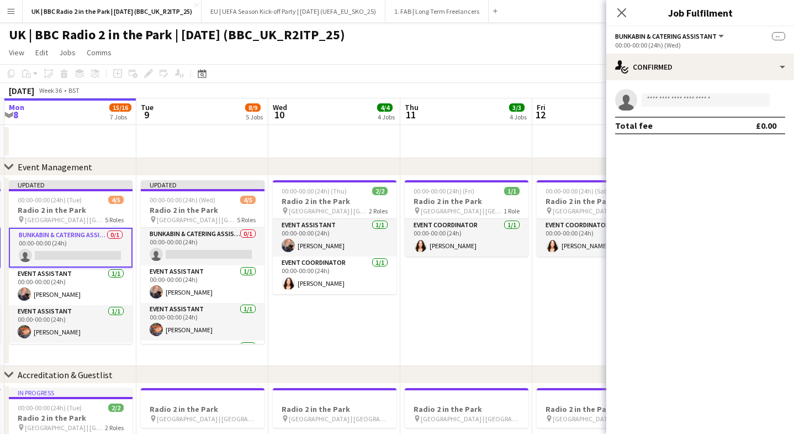
scroll to position [0, 319]
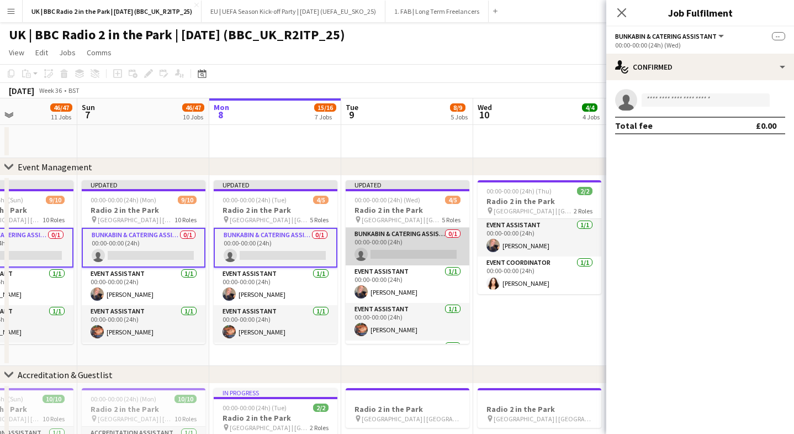
click at [417, 252] on app-card-role "Bunkabin & Catering Assistant 0/1 00:00-00:00 (24h) single-neutral-actions" at bounding box center [408, 247] width 124 height 38
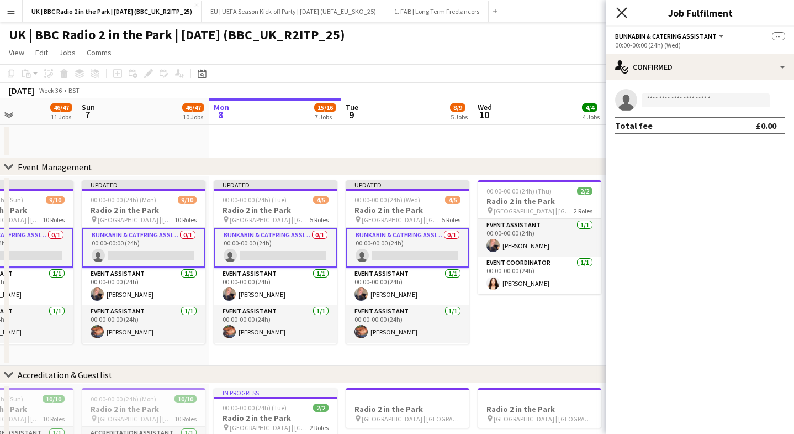
click at [619, 9] on icon "Close pop-in" at bounding box center [622, 12] width 10 height 10
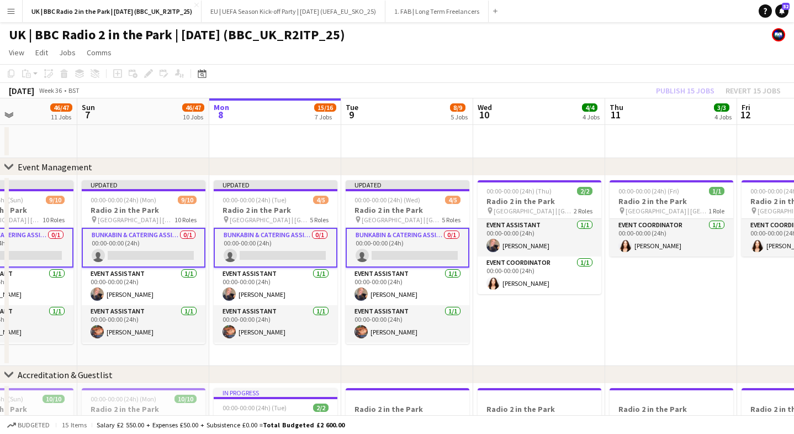
click at [386, 245] on app-card-role "Bunkabin & Catering Assistant 0/1 00:00-00:00 (24h) single-neutral-actions" at bounding box center [408, 248] width 124 height 40
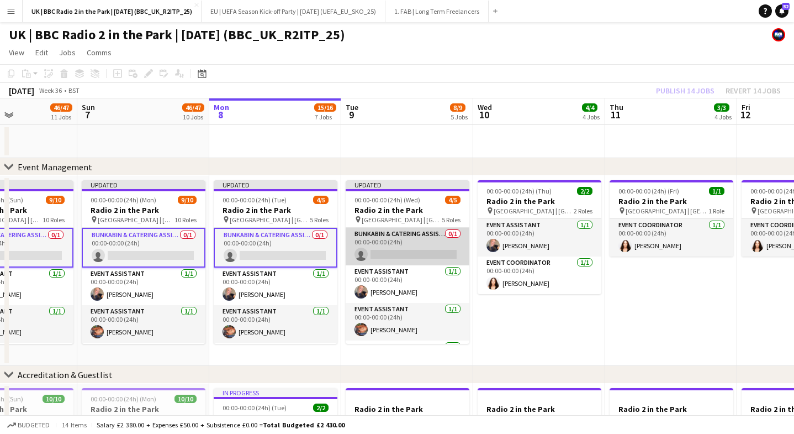
click at [386, 245] on app-card-role "Bunkabin & Catering Assistant 0/1 00:00-00:00 (24h) single-neutral-actions" at bounding box center [408, 247] width 124 height 38
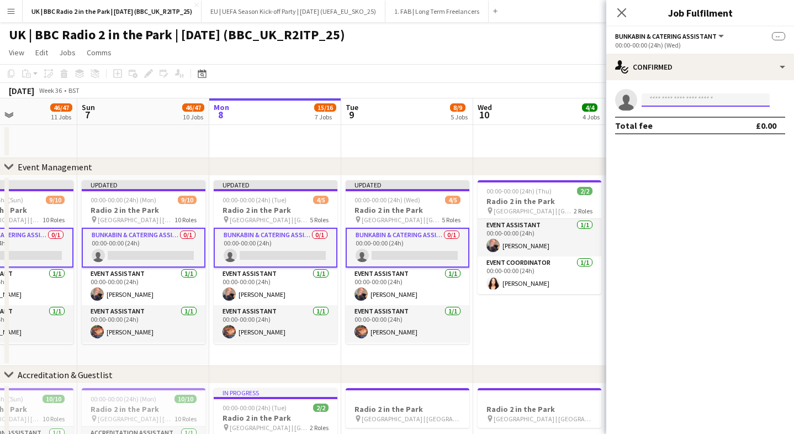
click at [672, 94] on input at bounding box center [706, 99] width 128 height 13
type input "*"
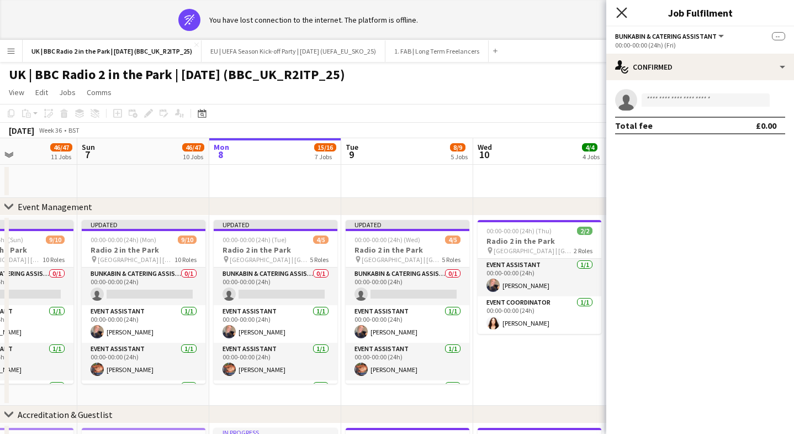
click at [620, 8] on icon "Close pop-in" at bounding box center [622, 12] width 10 height 10
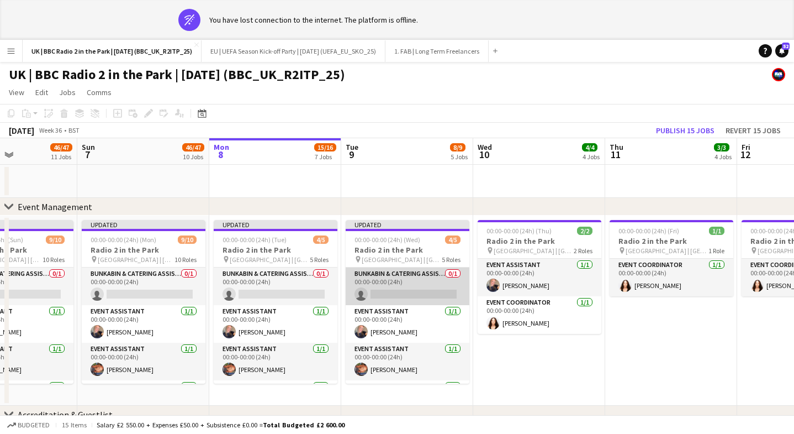
click at [423, 302] on app-card-role "Bunkabin & Catering Assistant 0/1 00:00-00:00 (24h) single-neutral-actions" at bounding box center [408, 286] width 124 height 38
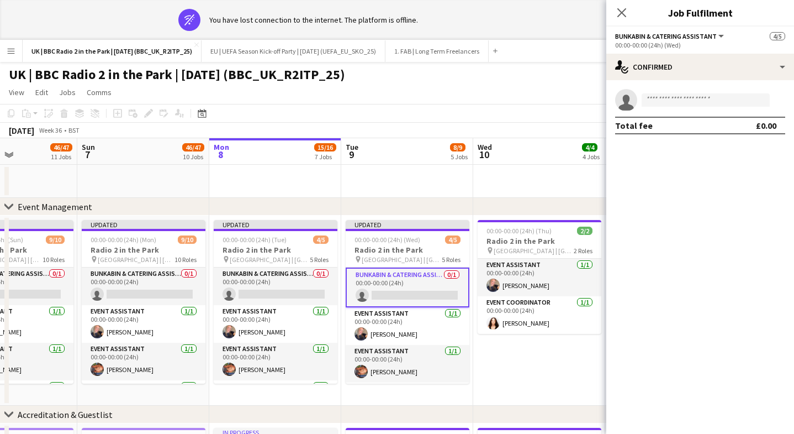
click at [423, 302] on app-card-role "Bunkabin & Catering Assistant 0/1 00:00-00:00 (24h) single-neutral-actions" at bounding box center [408, 287] width 124 height 40
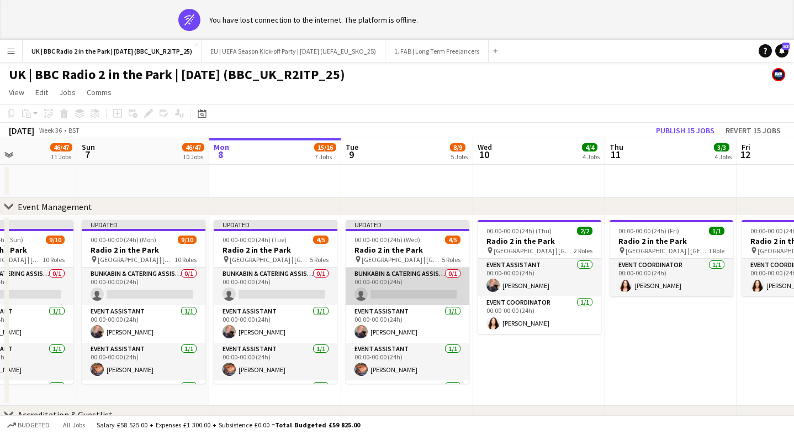
click at [423, 302] on app-card-role "Bunkabin & Catering Assistant 0/1 00:00-00:00 (24h) single-neutral-actions" at bounding box center [408, 286] width 124 height 38
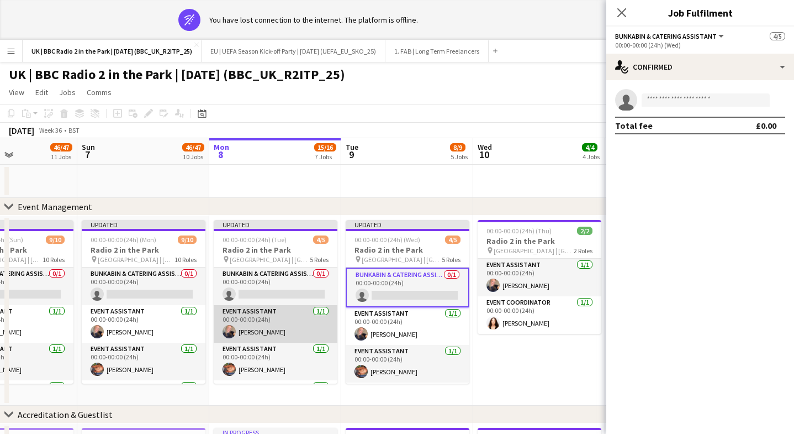
click at [272, 310] on app-card-role "Event Assistant [DATE] 00:00-00:00 (24h) [PERSON_NAME]" at bounding box center [276, 324] width 124 height 38
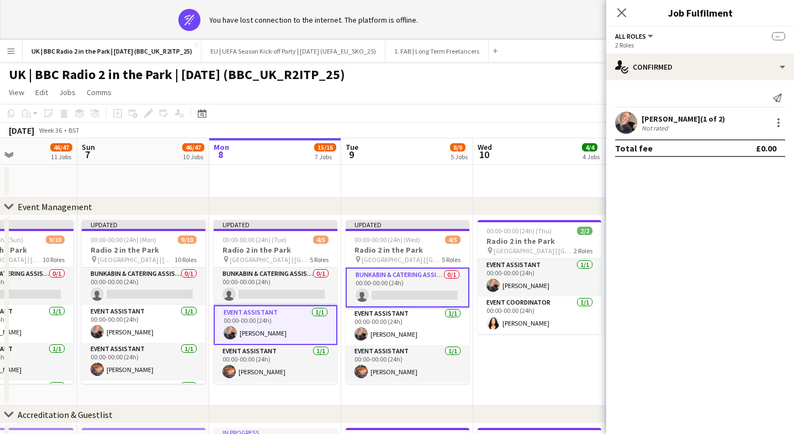
click at [272, 309] on app-card-role "Event Assistant [DATE] 00:00-00:00 (24h) [PERSON_NAME]" at bounding box center [276, 325] width 124 height 40
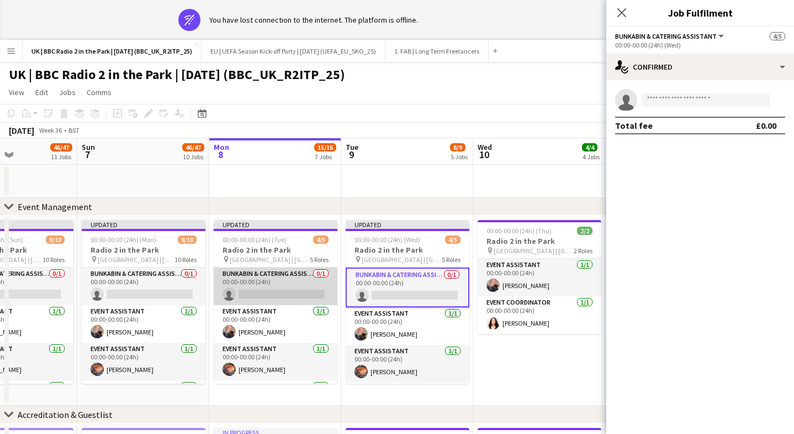
click at [270, 286] on app-card-role "Bunkabin & Catering Assistant 0/1 00:00-00:00 (24h) single-neutral-actions" at bounding box center [276, 286] width 124 height 38
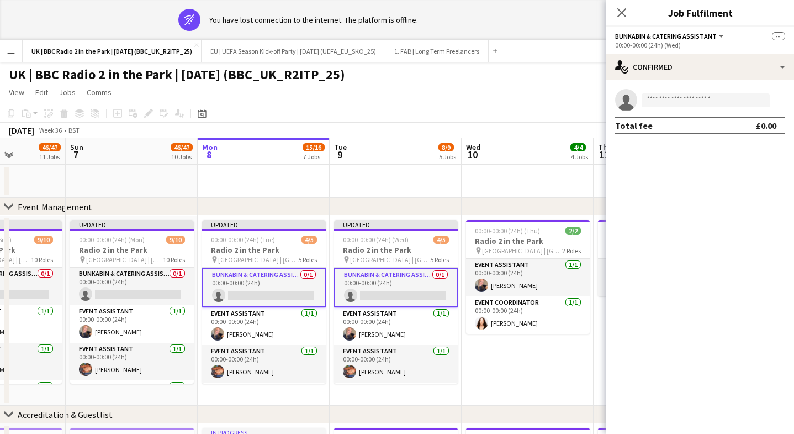
scroll to position [0, 283]
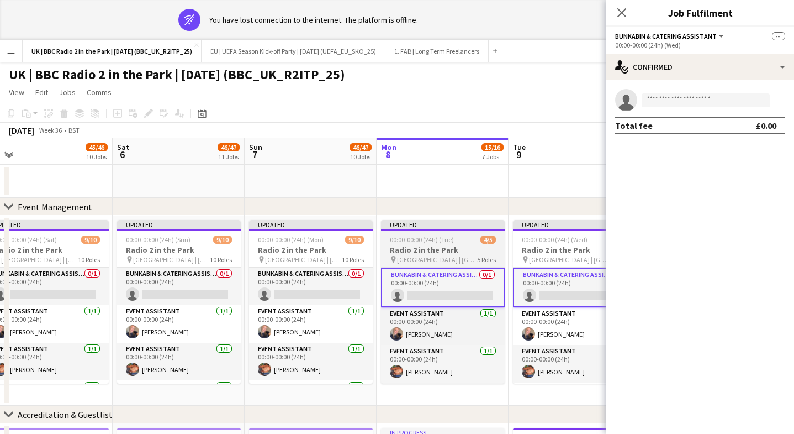
click at [283, 284] on app-card-role "Bunkabin & Catering Assistant 0/1 00:00-00:00 (24h) single-neutral-actions" at bounding box center [311, 286] width 124 height 38
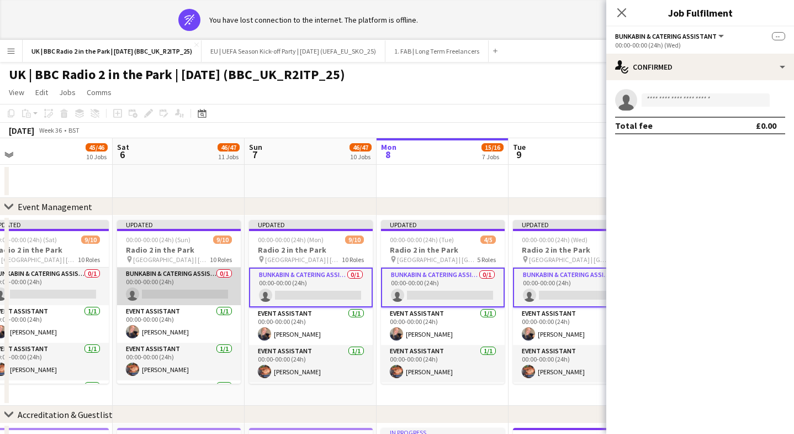
click at [170, 291] on app-card-role "Bunkabin & Catering Assistant 0/1 00:00-00:00 (24h) single-neutral-actions" at bounding box center [179, 286] width 124 height 38
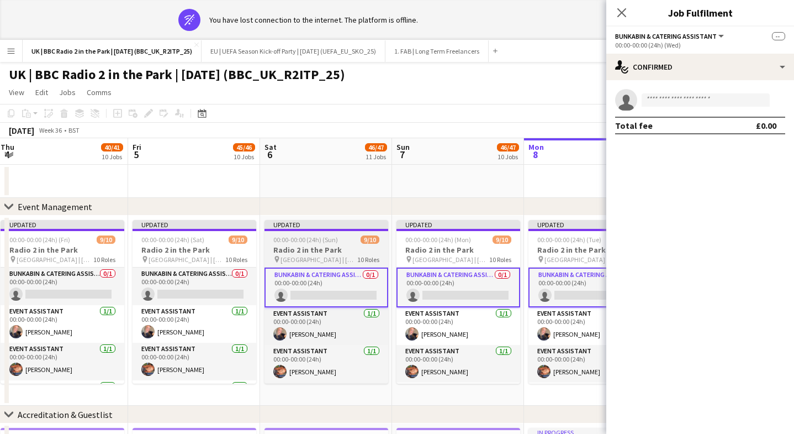
scroll to position [0, 297]
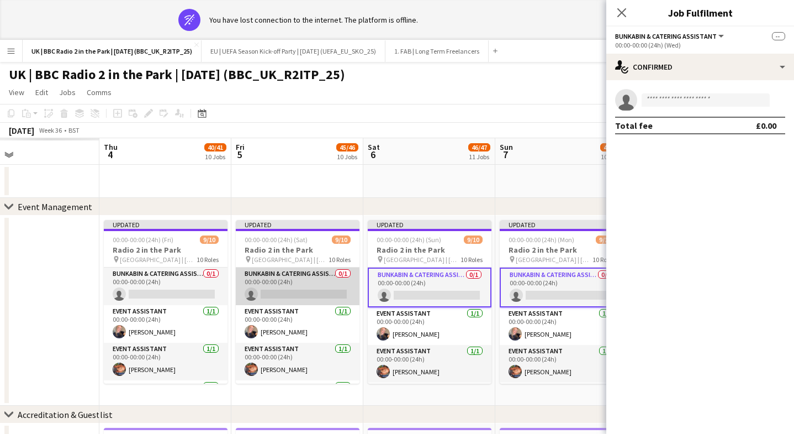
click at [314, 278] on app-card-role "Bunkabin & Catering Assistant 0/1 00:00-00:00 (24h) single-neutral-actions" at bounding box center [298, 286] width 124 height 38
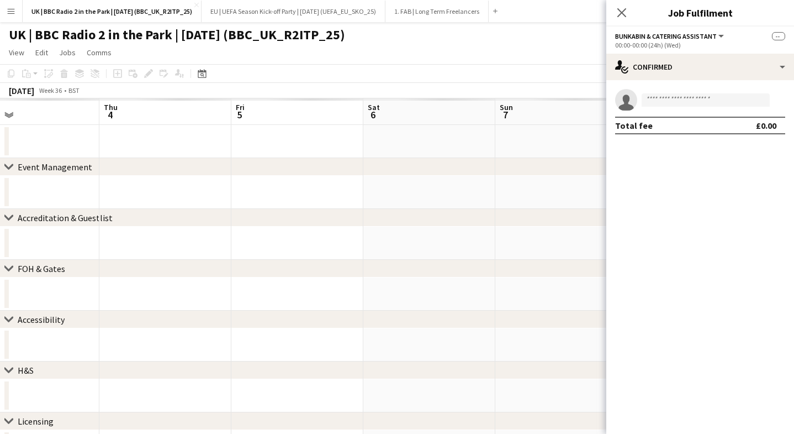
click at [291, 210] on div "chevron-right Accreditation & Guestlist" at bounding box center [397, 218] width 794 height 18
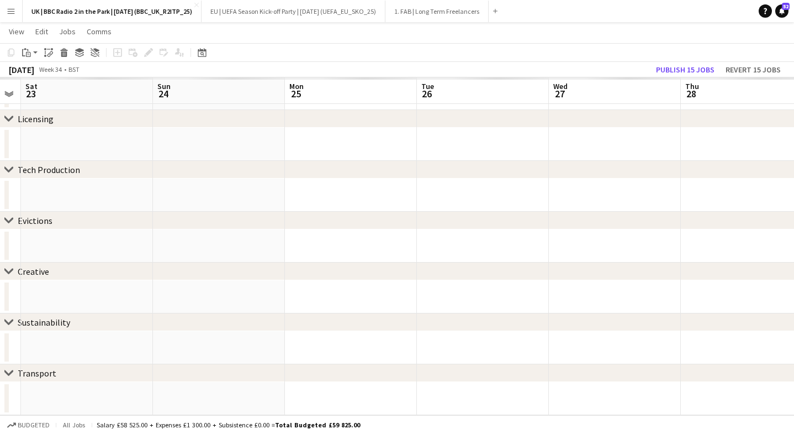
scroll to position [0, 0]
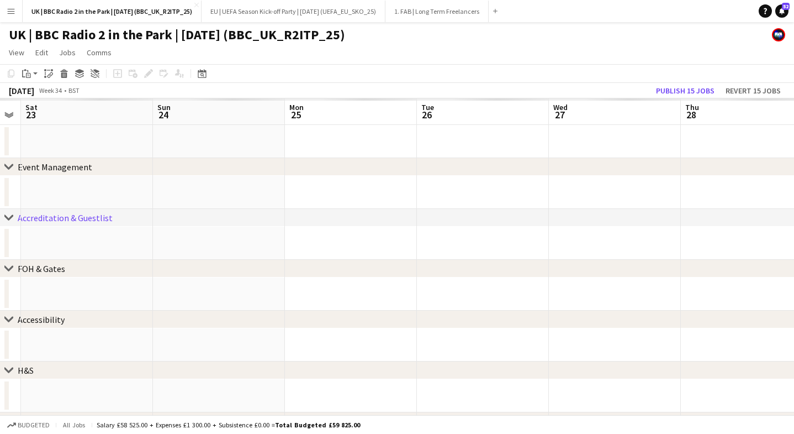
click at [6, 165] on icon at bounding box center [8, 166] width 8 height 4
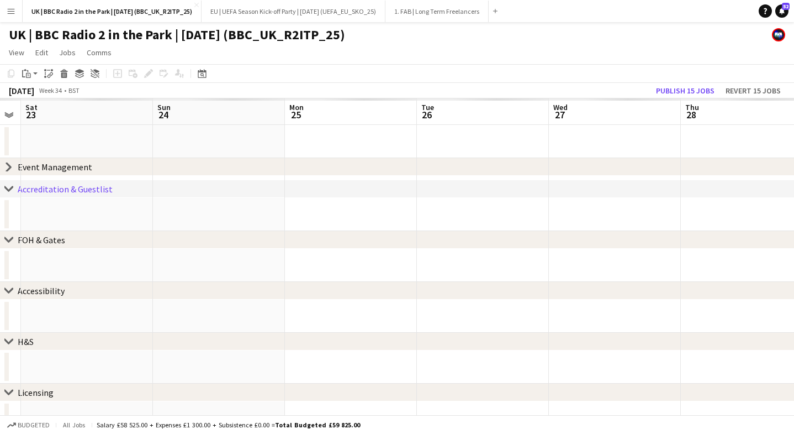
click at [11, 170] on icon "chevron-right" at bounding box center [8, 166] width 9 height 9
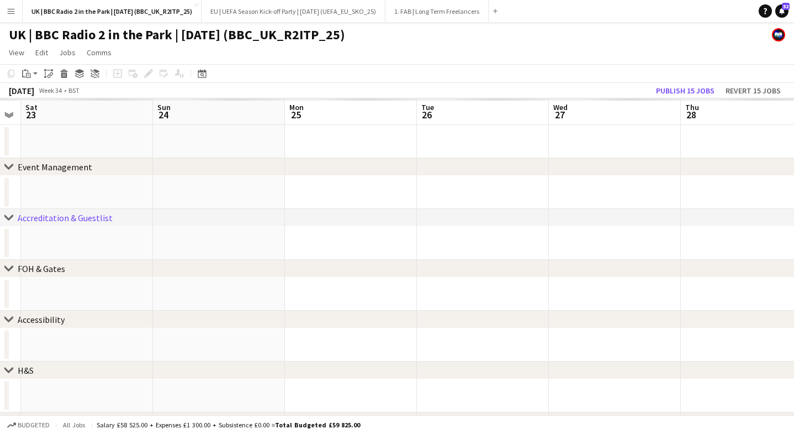
click at [9, 215] on icon "chevron-right" at bounding box center [8, 217] width 9 height 9
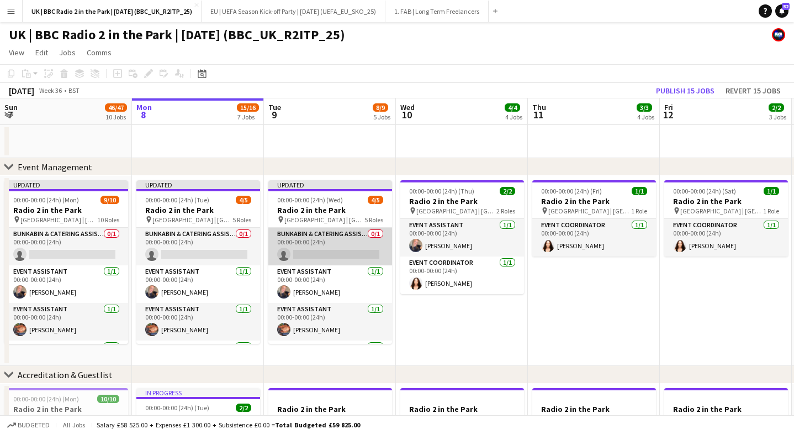
click at [333, 251] on app-card-role "Bunkabin & Catering Assistant 0/1 00:00-00:00 (24h) single-neutral-actions" at bounding box center [331, 247] width 124 height 38
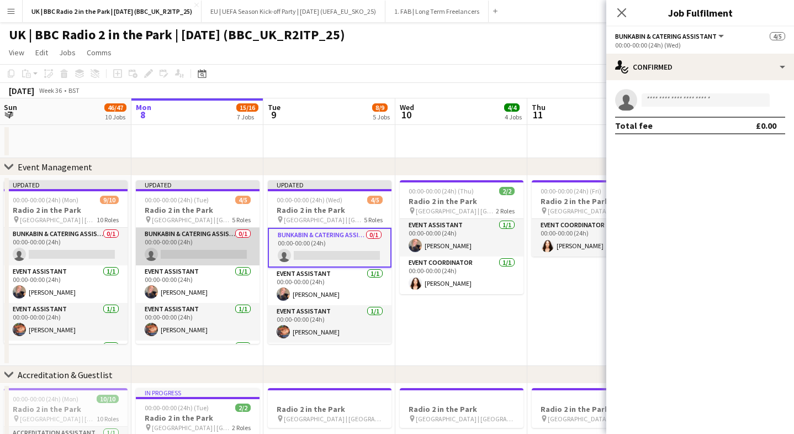
click at [182, 248] on app-card-role "Bunkabin & Catering Assistant 0/1 00:00-00:00 (24h) single-neutral-actions" at bounding box center [198, 247] width 124 height 38
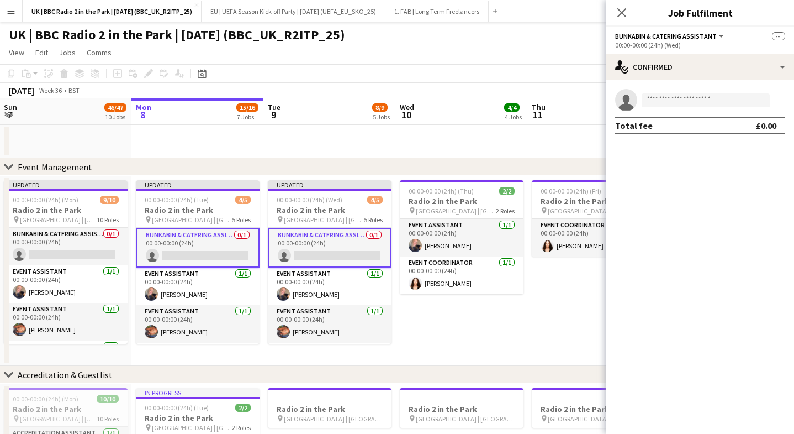
scroll to position [1, 0]
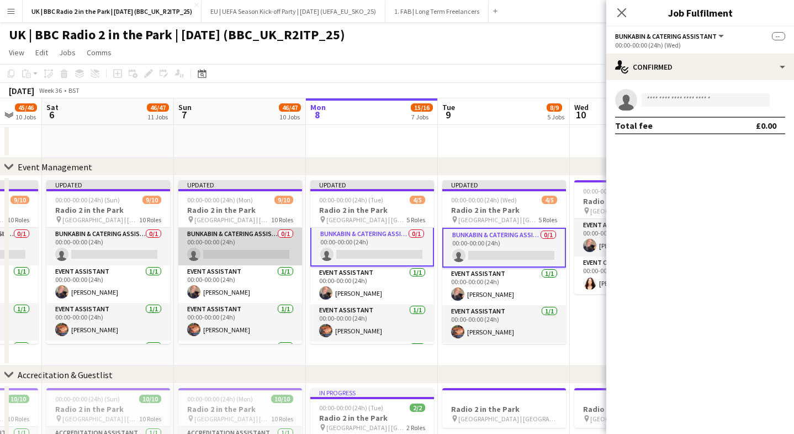
click at [208, 243] on app-card-role "Bunkabin & Catering Assistant 0/1 00:00-00:00 (24h) single-neutral-actions" at bounding box center [240, 247] width 124 height 38
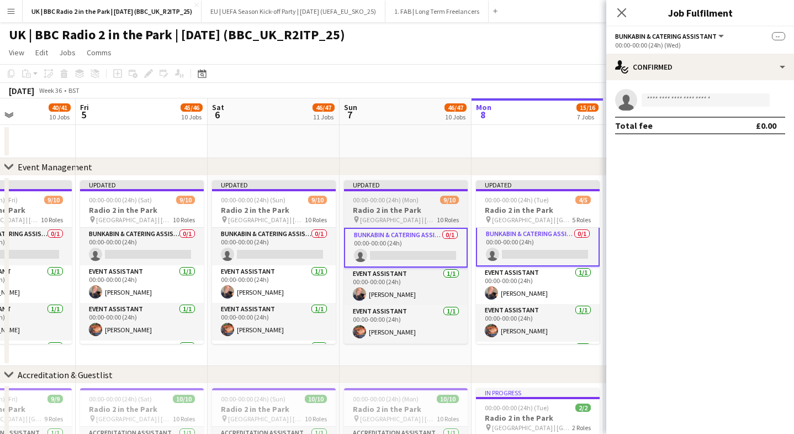
scroll to position [0, 295]
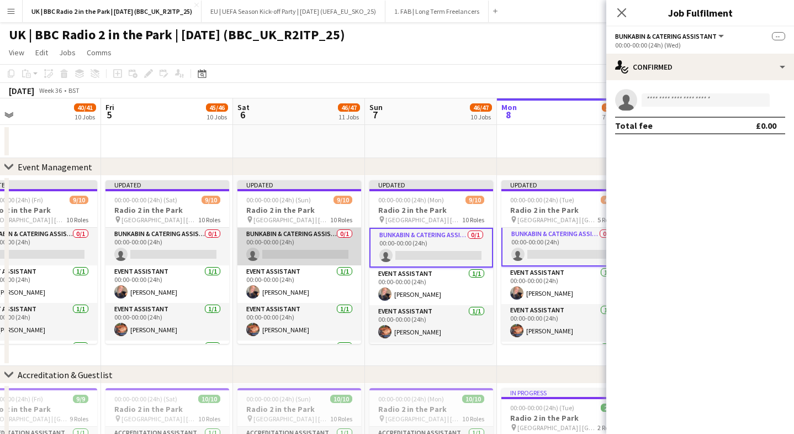
click at [318, 238] on app-card-role "Bunkabin & Catering Assistant 0/1 00:00-00:00 (24h) single-neutral-actions" at bounding box center [300, 247] width 124 height 38
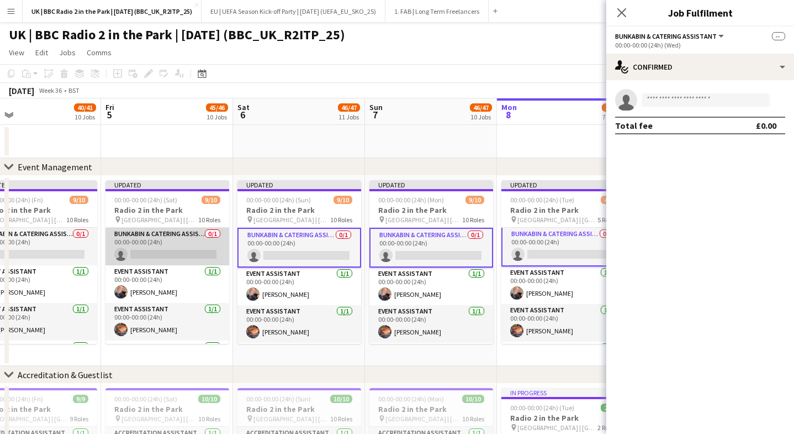
click at [140, 248] on app-card-role "Bunkabin & Catering Assistant 0/1 00:00-00:00 (24h) single-neutral-actions" at bounding box center [168, 247] width 124 height 38
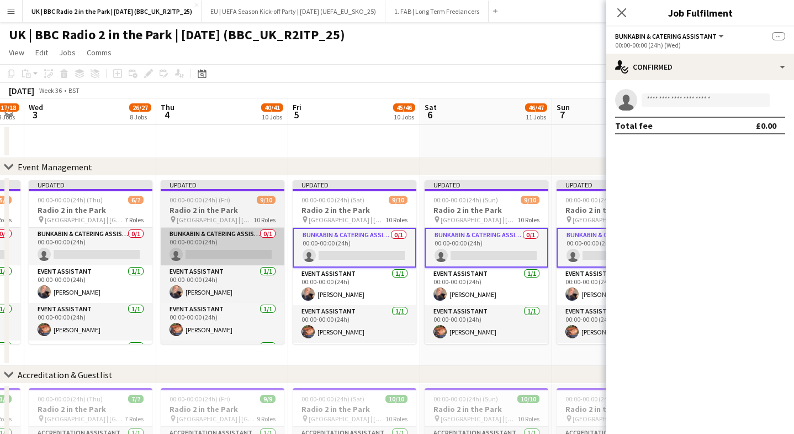
click at [188, 248] on app-card-role "Bunkabin & Catering Assistant 0/1 00:00-00:00 (24h) single-neutral-actions" at bounding box center [223, 247] width 124 height 38
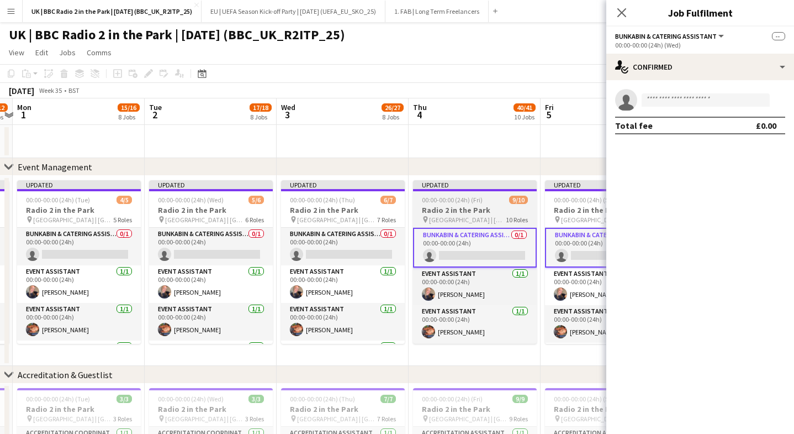
scroll to position [0, 262]
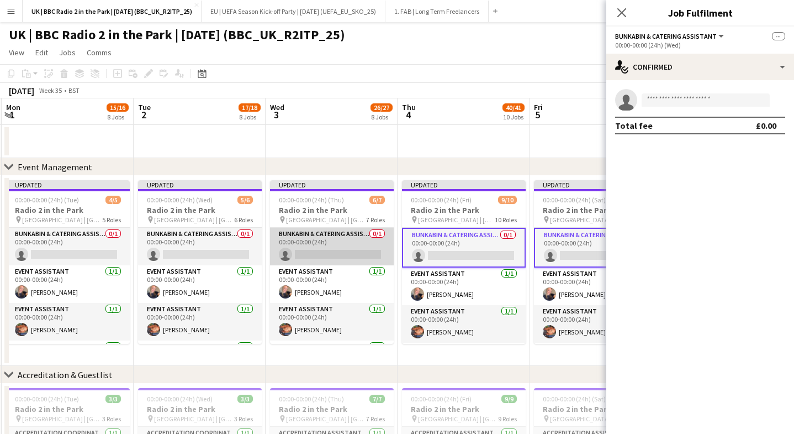
click at [312, 241] on app-card-role "Bunkabin & Catering Assistant 0/1 00:00-00:00 (24h) single-neutral-actions" at bounding box center [332, 247] width 124 height 38
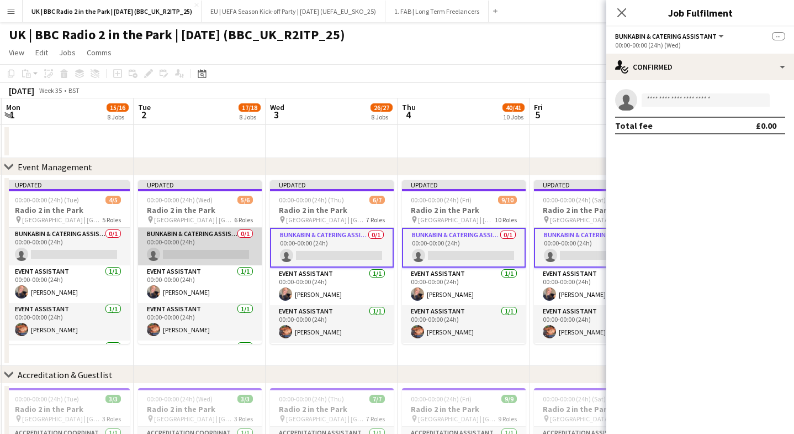
click at [219, 241] on app-card-role "Bunkabin & Catering Assistant 0/1 00:00-00:00 (24h) single-neutral-actions" at bounding box center [200, 247] width 124 height 38
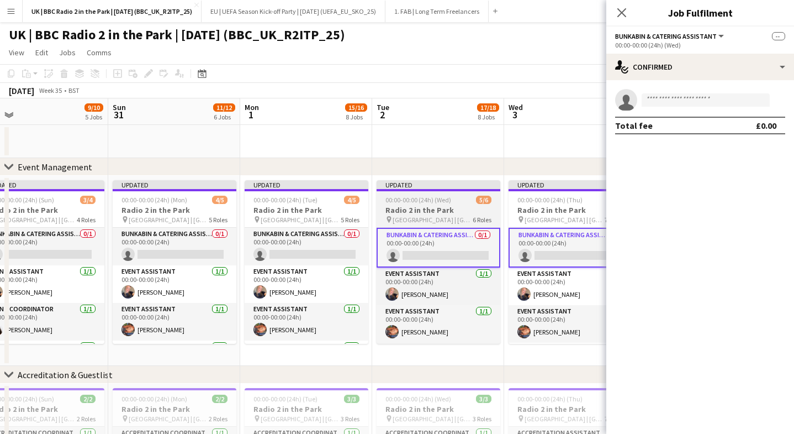
scroll to position [0, 249]
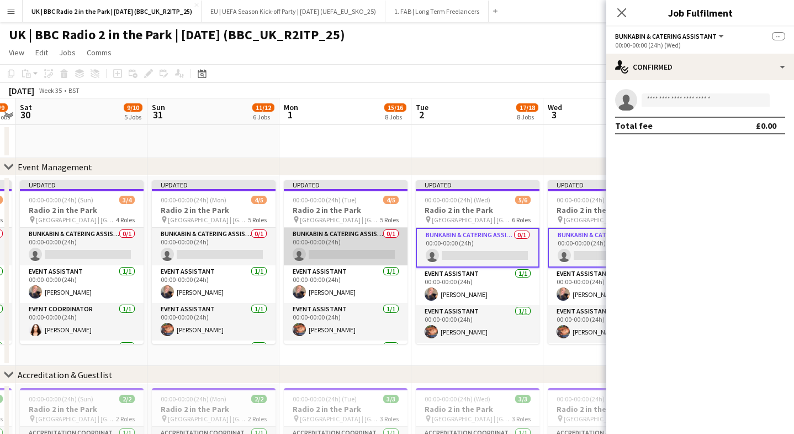
click at [354, 241] on app-card-role "Bunkabin & Catering Assistant 0/1 00:00-00:00 (24h) single-neutral-actions" at bounding box center [346, 247] width 124 height 38
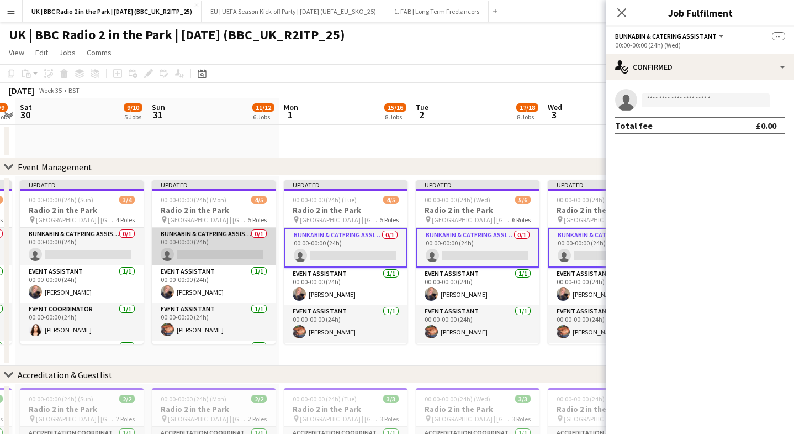
click at [219, 248] on app-card-role "Bunkabin & Catering Assistant 0/1 00:00-00:00 (24h) single-neutral-actions" at bounding box center [214, 247] width 124 height 38
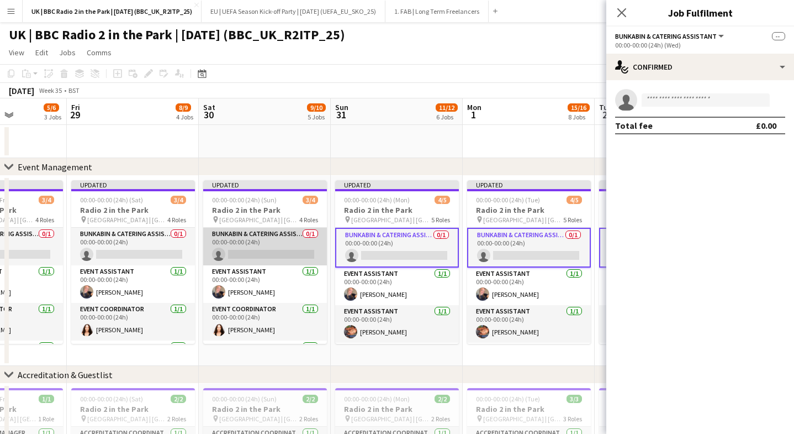
click at [255, 246] on app-card-role "Bunkabin & Catering Assistant 0/1 00:00-00:00 (24h) single-neutral-actions" at bounding box center [265, 247] width 124 height 38
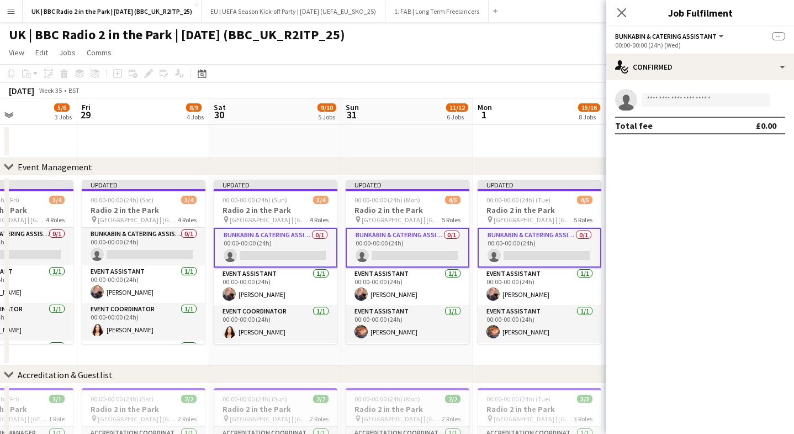
scroll to position [0, 252]
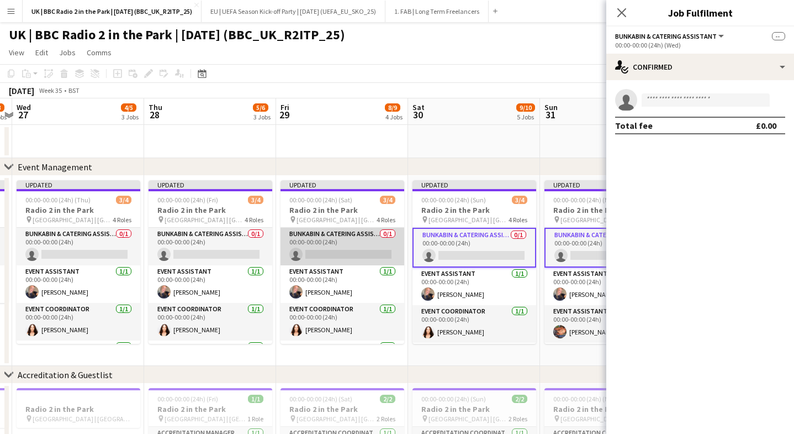
click at [325, 241] on app-card-role "Bunkabin & Catering Assistant 0/1 00:00-00:00 (24h) single-neutral-actions" at bounding box center [343, 247] width 124 height 38
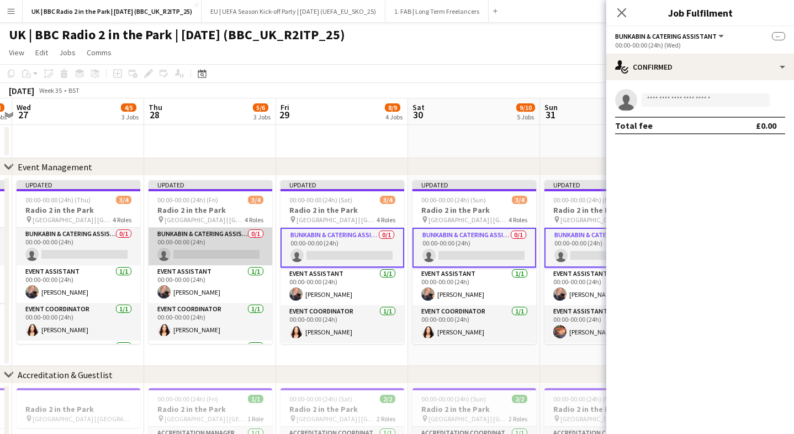
click at [225, 244] on app-card-role "Bunkabin & Catering Assistant 0/1 00:00-00:00 (24h) single-neutral-actions" at bounding box center [211, 247] width 124 height 38
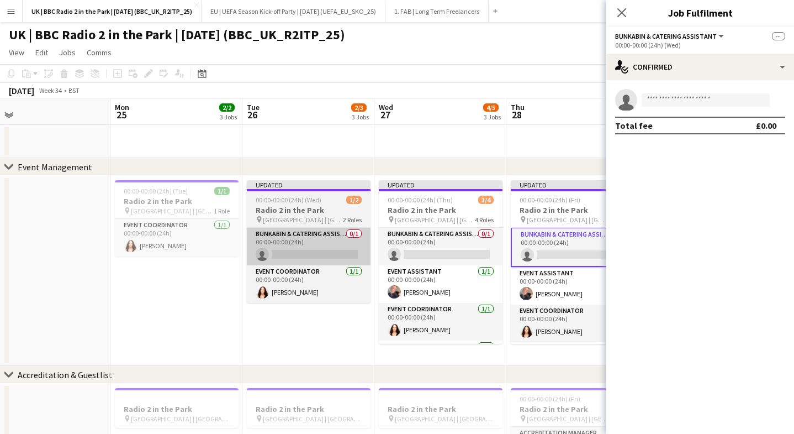
scroll to position [0, 279]
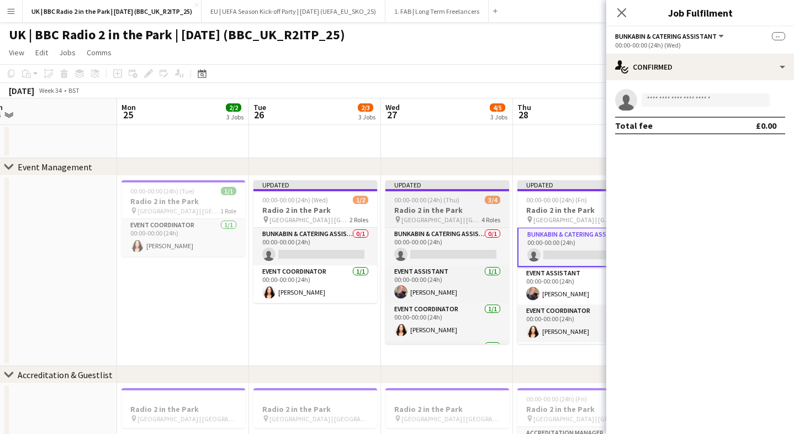
click at [449, 224] on app-job-card "Updated 00:00-00:00 (24h) (Thu) 3/4 Radio 2 in the Park pin [GEOGRAPHIC_DATA] |…" at bounding box center [448, 262] width 124 height 164
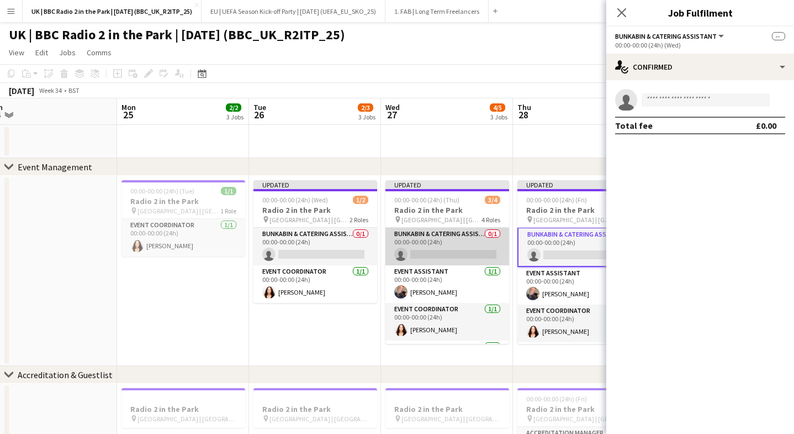
click at [441, 238] on app-card-role "Bunkabin & Catering Assistant 0/1 00:00-00:00 (24h) single-neutral-actions" at bounding box center [448, 247] width 124 height 38
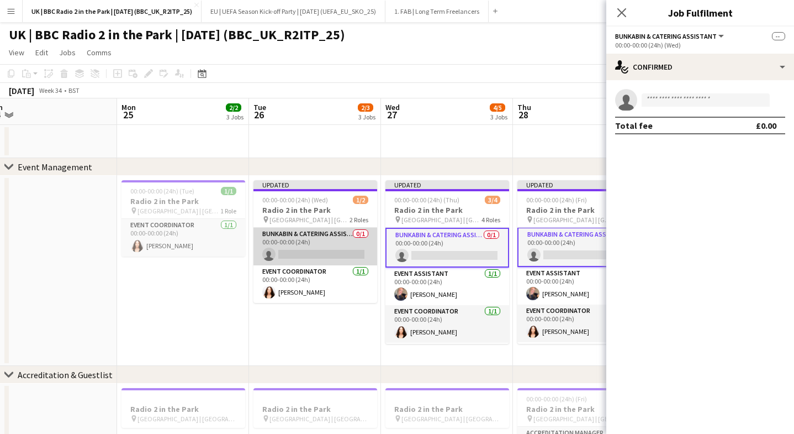
click at [312, 247] on app-card-role "Bunkabin & Catering Assistant 0/1 00:00-00:00 (24h) single-neutral-actions" at bounding box center [316, 247] width 124 height 38
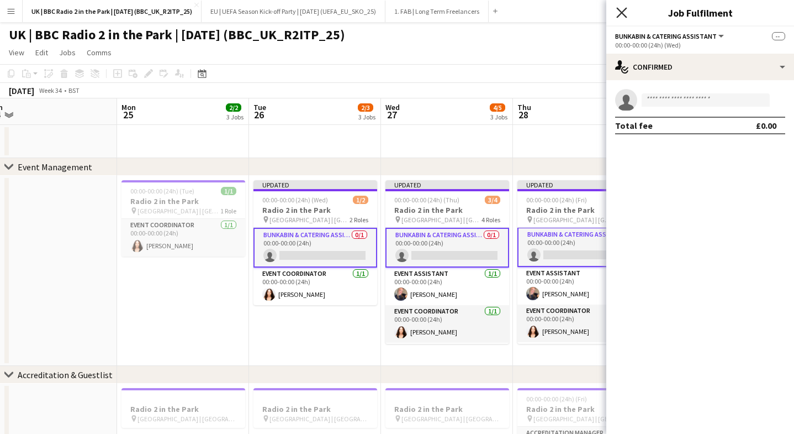
click at [619, 15] on icon at bounding box center [622, 12] width 10 height 10
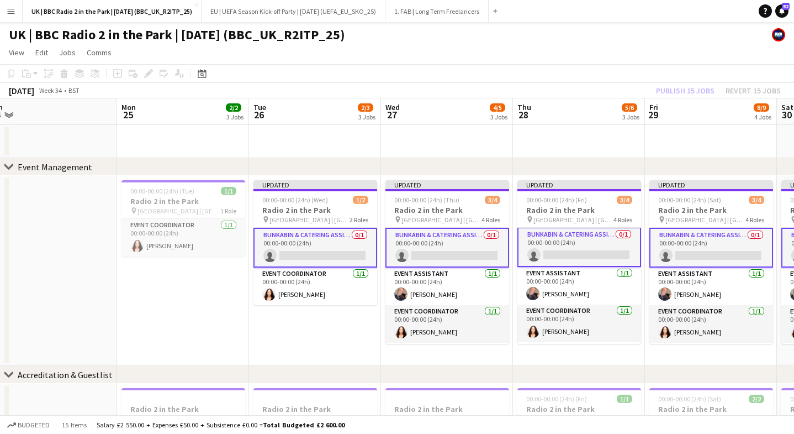
click at [312, 235] on app-card-role "Bunkabin & Catering Assistant 0/1 00:00-00:00 (24h) single-neutral-actions" at bounding box center [316, 248] width 124 height 40
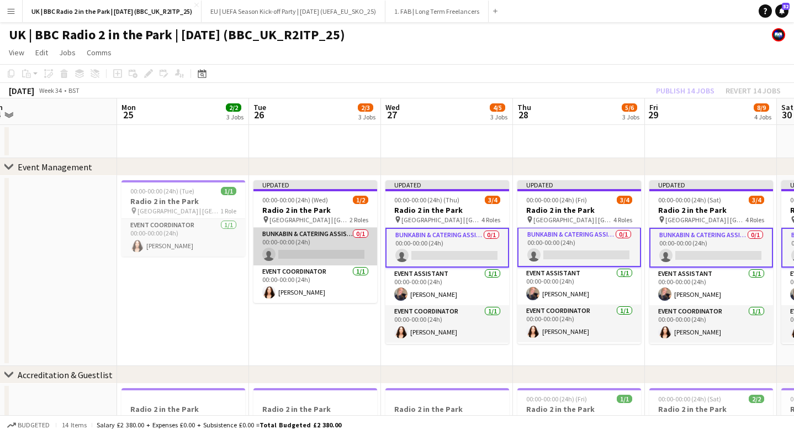
click at [312, 235] on app-card-role "Bunkabin & Catering Assistant 0/1 00:00-00:00 (24h) single-neutral-actions" at bounding box center [316, 247] width 124 height 38
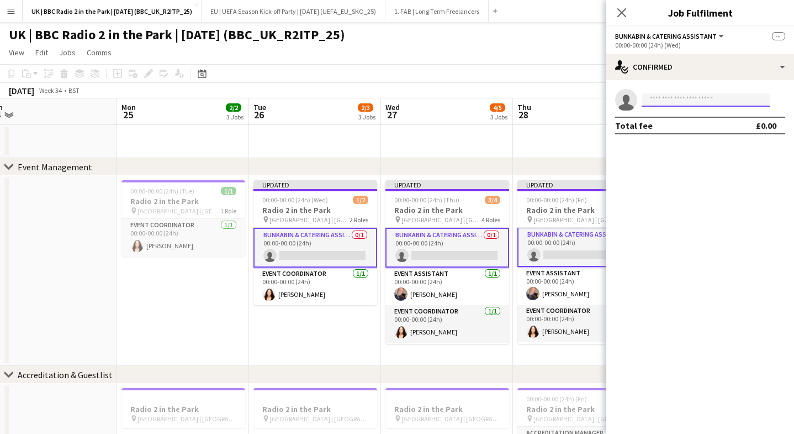
click at [698, 100] on input at bounding box center [706, 99] width 128 height 13
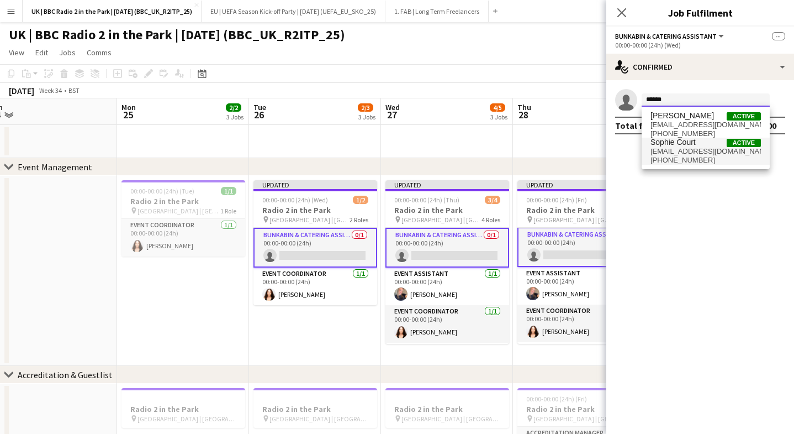
type input "******"
click at [683, 161] on span "+447766597844" at bounding box center [706, 160] width 110 height 9
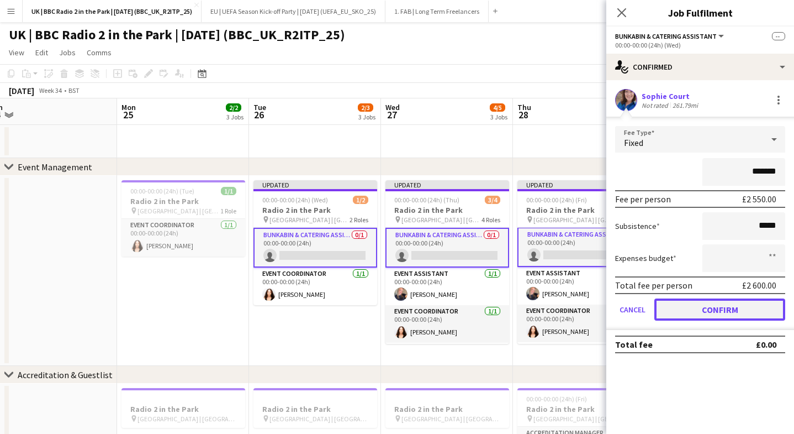
click at [698, 310] on button "Confirm" at bounding box center [720, 309] width 131 height 22
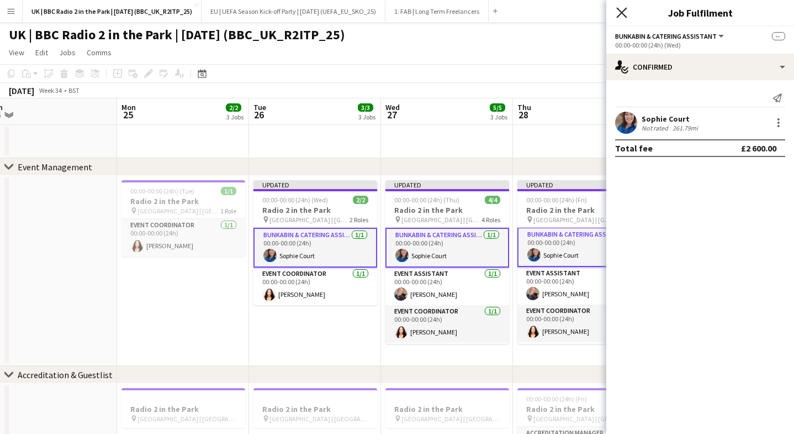
click at [622, 12] on icon at bounding box center [622, 12] width 10 height 10
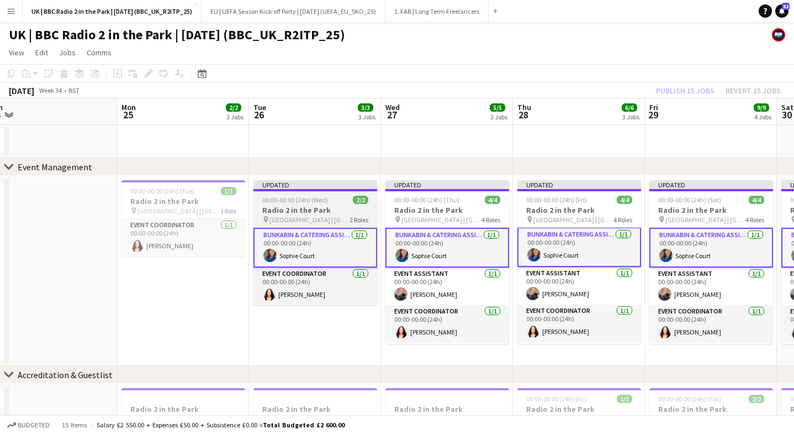
click at [298, 197] on span "00:00-00:00 (24h) (Wed)" at bounding box center [295, 200] width 66 height 8
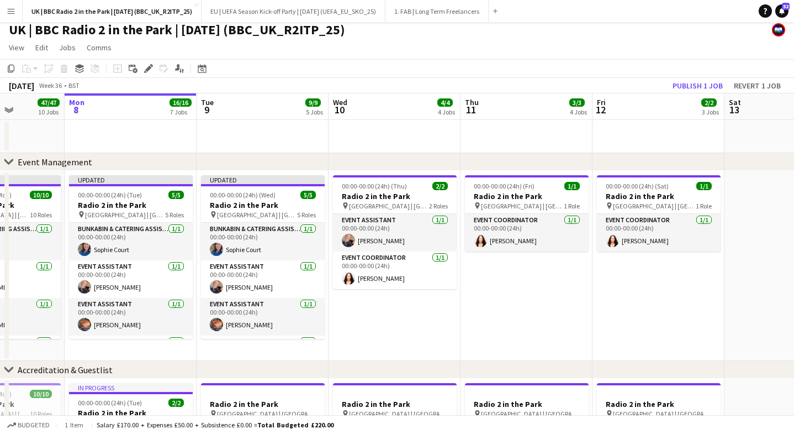
scroll to position [0, 331]
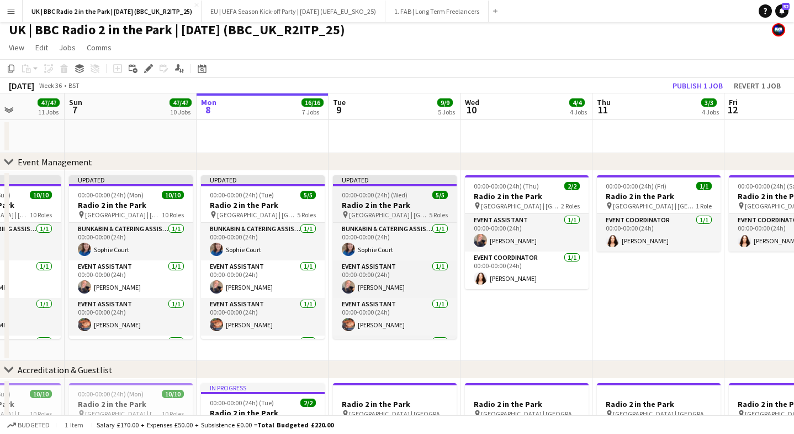
click at [393, 197] on span "00:00-00:00 (24h) (Wed)" at bounding box center [375, 195] width 66 height 8
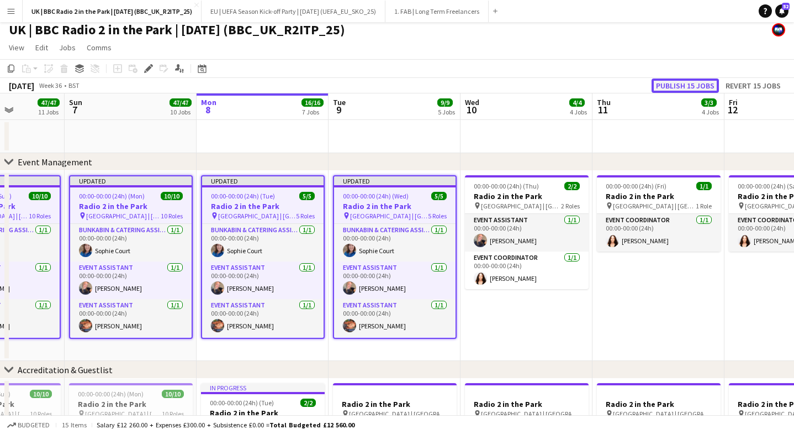
click at [688, 78] on button "Publish 15 jobs" at bounding box center [685, 85] width 67 height 14
